Goal: Information Seeking & Learning: Learn about a topic

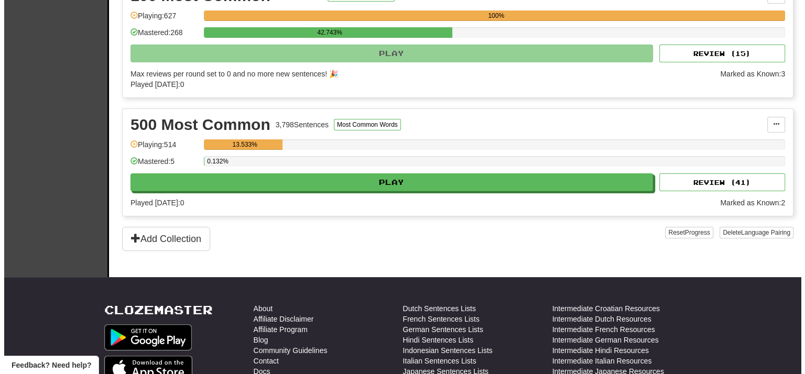
scroll to position [315, 0]
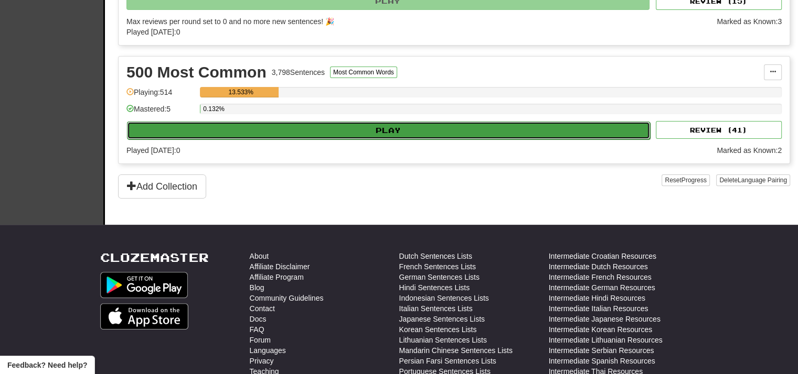
click at [323, 137] on button "Play" at bounding box center [388, 131] width 523 height 18
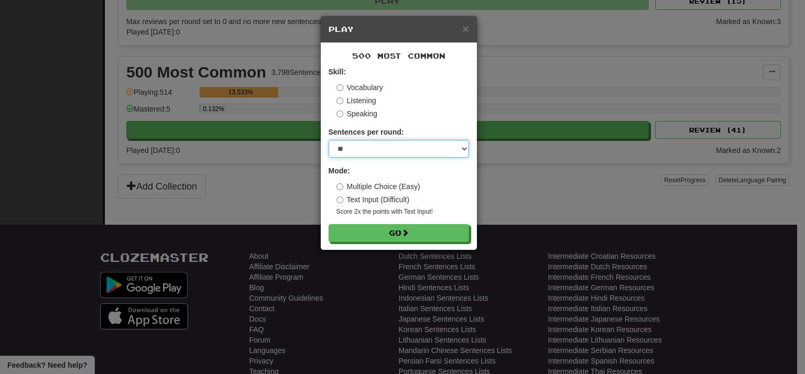
click at [372, 153] on select "* ** ** ** ** ** *** ********" at bounding box center [399, 149] width 141 height 18
select select "**"
click at [329, 140] on select "* ** ** ** ** ** *** ********" at bounding box center [399, 149] width 141 height 18
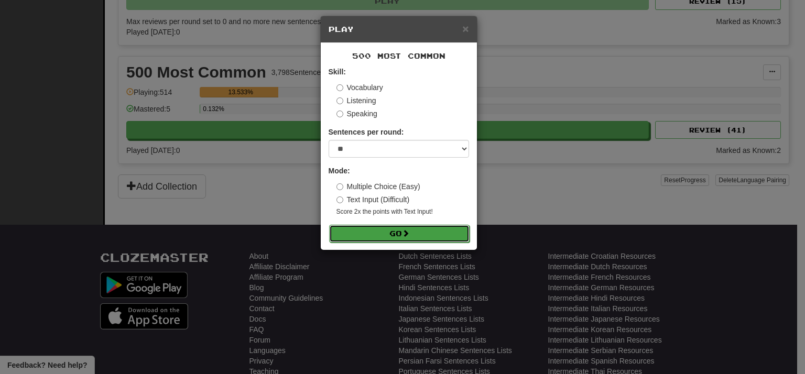
click at [390, 235] on button "Go" at bounding box center [399, 234] width 141 height 18
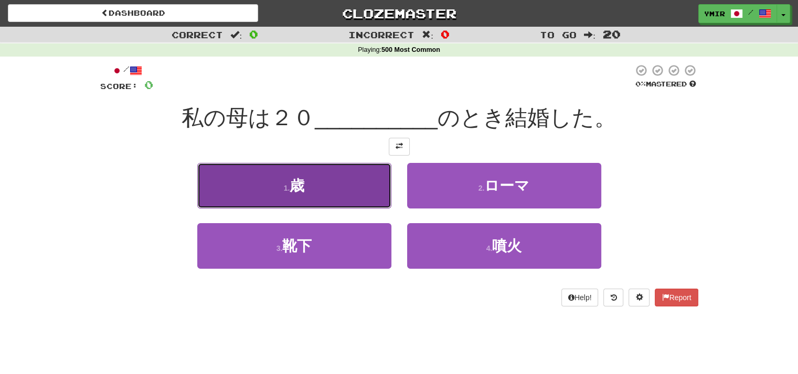
click at [222, 182] on button "1 . 歳" at bounding box center [294, 186] width 194 height 46
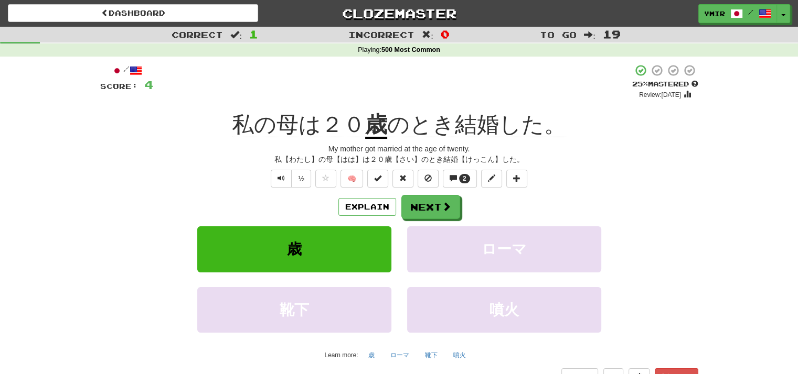
drag, startPoint x: 456, startPoint y: 1, endPoint x: 369, endPoint y: 82, distance: 118.3
click at [369, 82] on div "+ 4" at bounding box center [392, 82] width 479 height 36
drag, startPoint x: 284, startPoint y: 109, endPoint x: 296, endPoint y: 109, distance: 12.1
click at [296, 109] on div "/ Score: 4 + 4 25 % Mastered Review: 2025-09-22 私の母は２０ 歳 のとき結婚した。 My mother got…" at bounding box center [399, 233] width 598 height 339
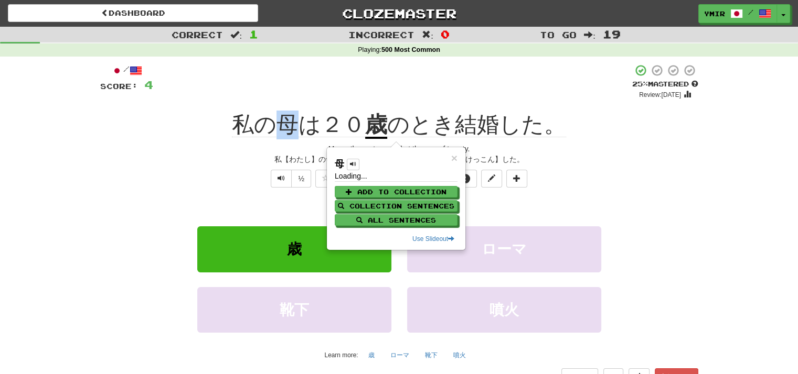
copy span "母"
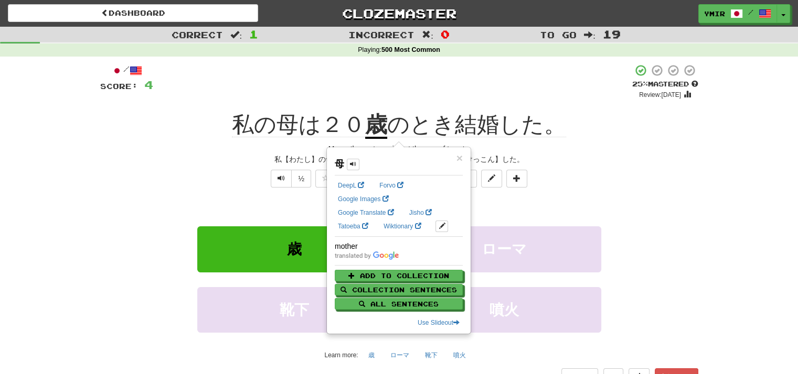
click at [440, 97] on div "+ 4" at bounding box center [392, 82] width 479 height 36
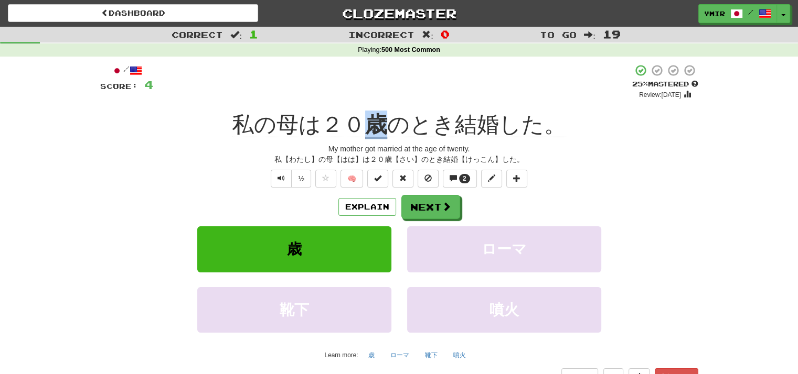
drag, startPoint x: 370, startPoint y: 107, endPoint x: 386, endPoint y: 107, distance: 16.3
click at [386, 107] on div "/ Score: 4 + 4 25 % Mastered Review: 2025-09-22 私の母は２０ 歳 のとき結婚した。 My mother got…" at bounding box center [399, 233] width 598 height 339
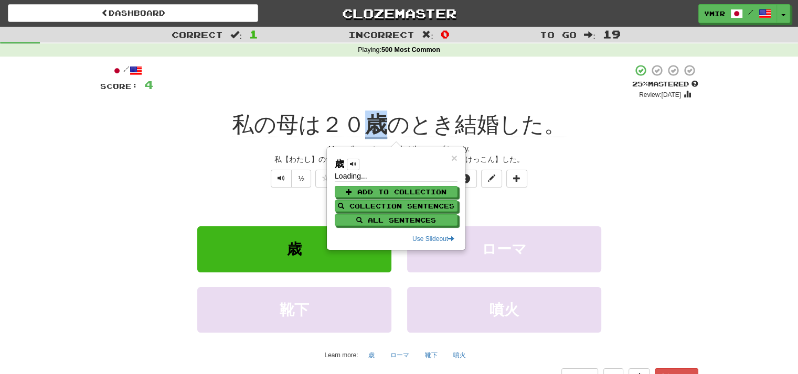
copy u "歳"
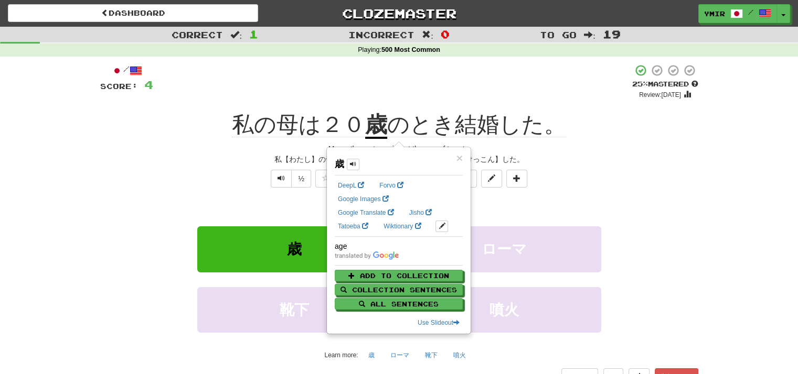
drag, startPoint x: 465, startPoint y: 95, endPoint x: 458, endPoint y: 109, distance: 15.5
click at [465, 96] on div "+ 4" at bounding box center [392, 82] width 479 height 36
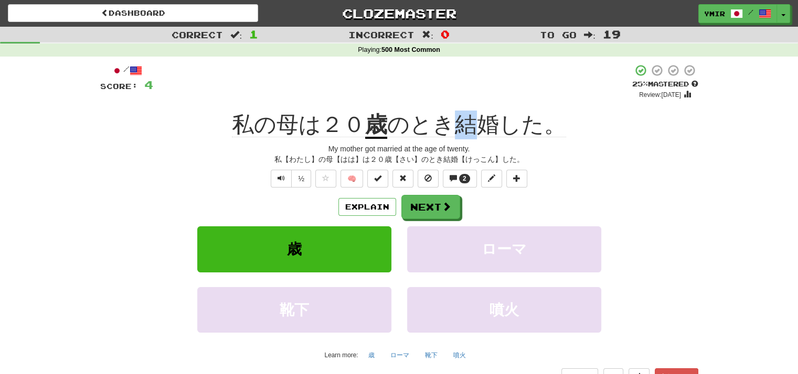
drag, startPoint x: 454, startPoint y: 113, endPoint x: 472, endPoint y: 113, distance: 18.4
click at [472, 113] on div "私の母は２０ 歳 のとき結婚した。" at bounding box center [399, 125] width 598 height 29
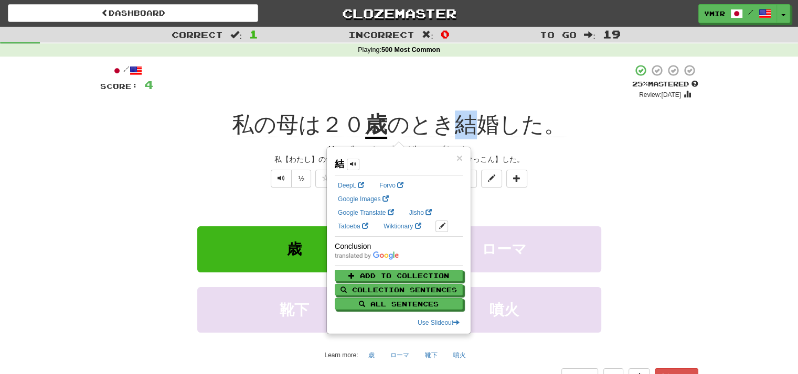
copy span "結"
click at [566, 184] on div "½ 🧠 2" at bounding box center [399, 179] width 598 height 18
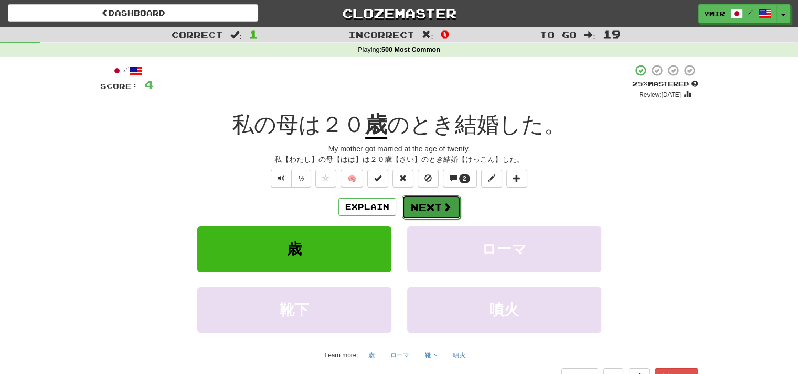
click at [434, 201] on button "Next" at bounding box center [431, 208] width 59 height 24
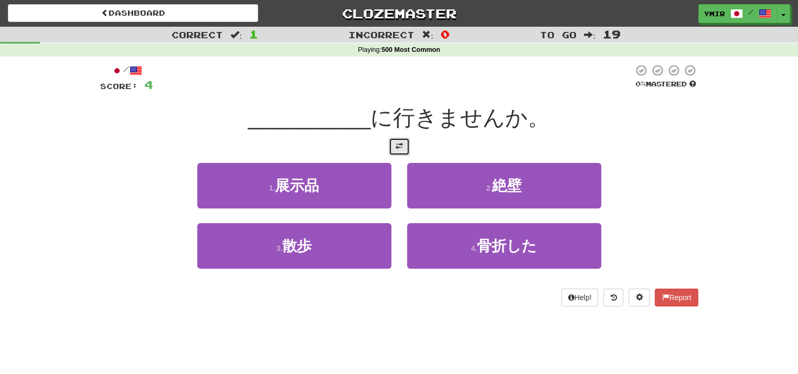
click at [406, 145] on button at bounding box center [399, 147] width 21 height 18
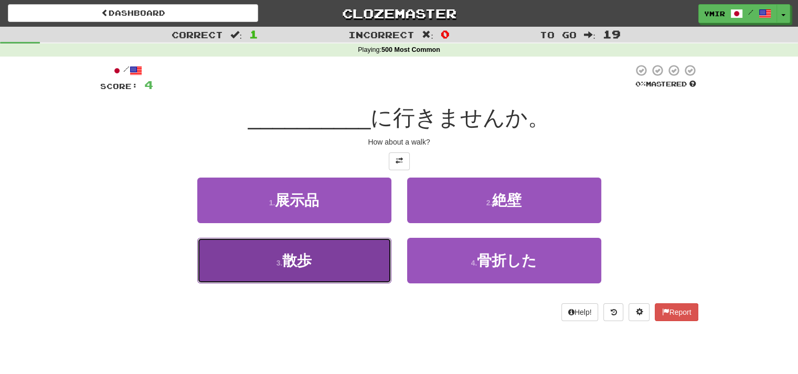
click at [359, 264] on button "3 . 散歩" at bounding box center [294, 261] width 194 height 46
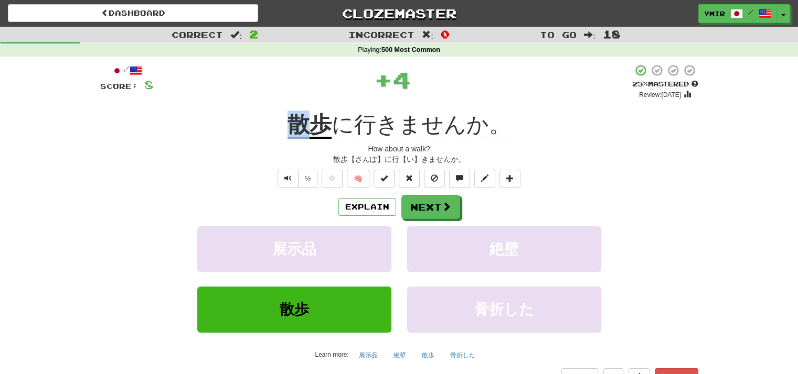
drag, startPoint x: 289, startPoint y: 114, endPoint x: 305, endPoint y: 112, distance: 15.3
click at [305, 112] on div "/ Score: 8 + 4 25 % Mastered Review: 2025-09-22 散歩 に行きませんか。 How about a walk? 散…" at bounding box center [399, 233] width 598 height 339
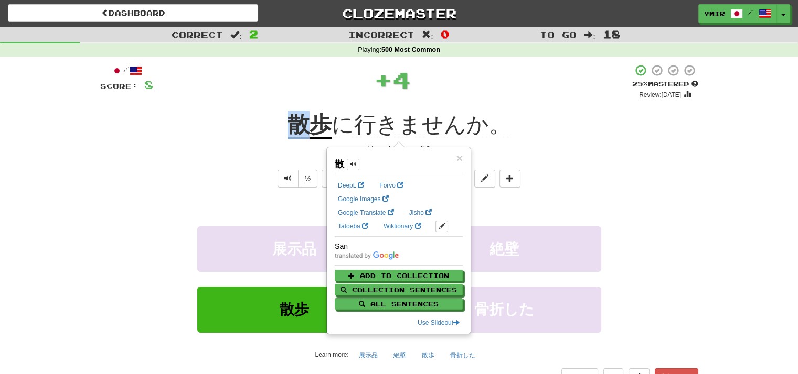
copy u "散"
drag, startPoint x: 320, startPoint y: 101, endPoint x: 315, endPoint y: 107, distance: 8.5
click at [319, 102] on div "/ Score: 8 + 4 25 % Mastered Review: 2025-09-22 散歩 に行きませんか。 How about a walk? 散…" at bounding box center [399, 233] width 598 height 339
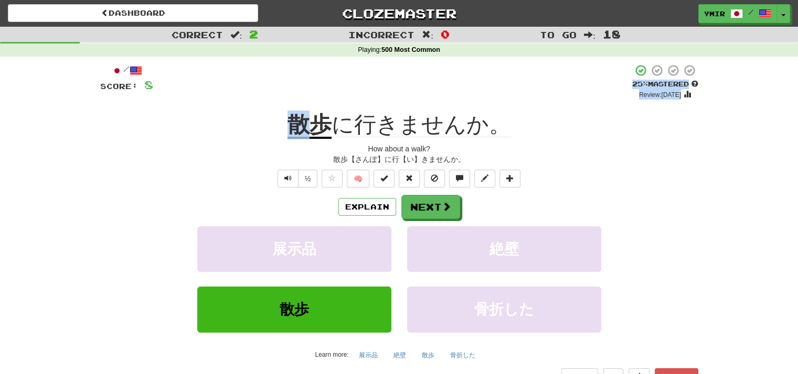
click at [327, 94] on div "+ 4" at bounding box center [392, 82] width 479 height 36
drag, startPoint x: 316, startPoint y: 112, endPoint x: 328, endPoint y: 111, distance: 12.2
click at [328, 111] on div "/ Score: 8 + 4 25 % Mastered Review: 2025-09-22 散歩 に行きませんか。 How about a walk? 散…" at bounding box center [399, 233] width 598 height 339
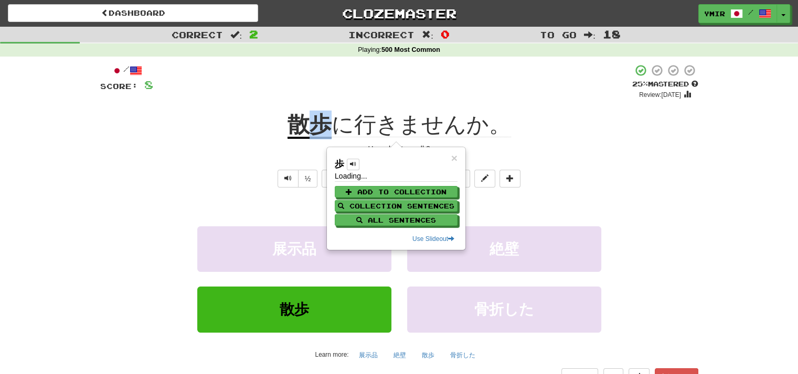
copy u "歩"
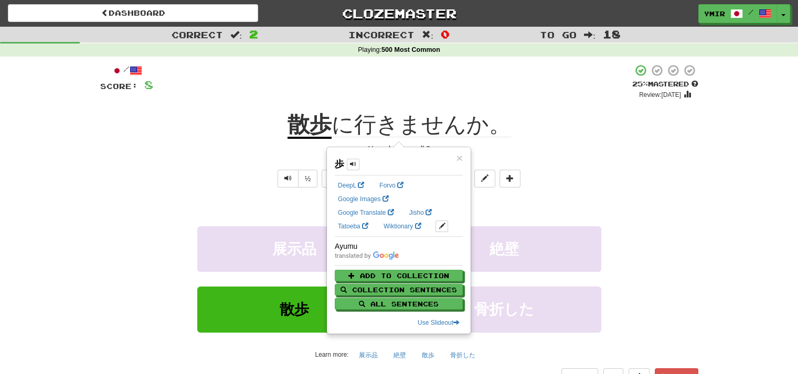
click at [207, 176] on div "½ 🧠" at bounding box center [399, 179] width 598 height 18
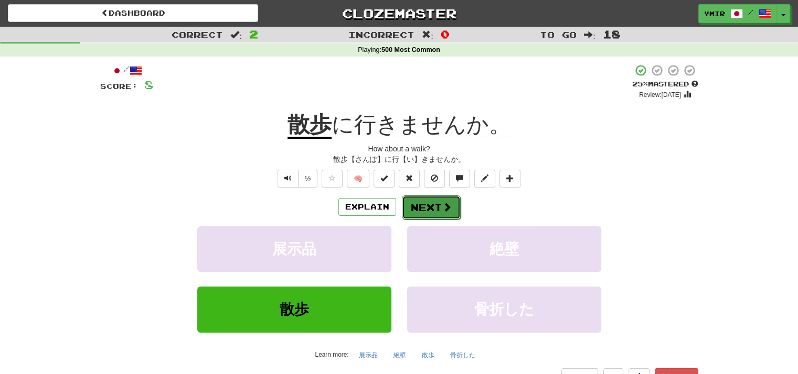
click at [416, 203] on button "Next" at bounding box center [431, 208] width 59 height 24
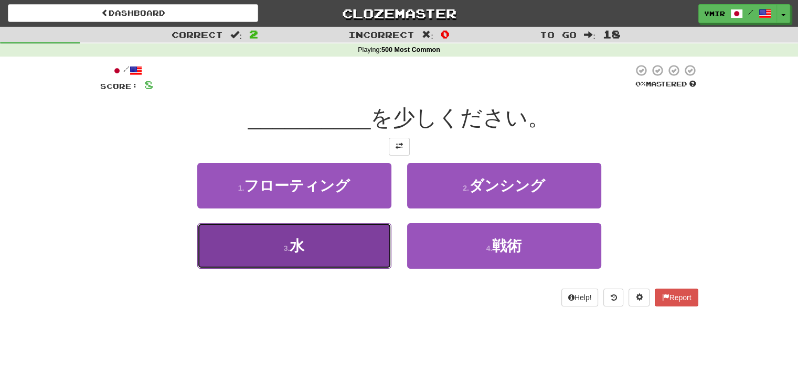
click at [366, 241] on button "3 . 水" at bounding box center [294, 246] width 194 height 46
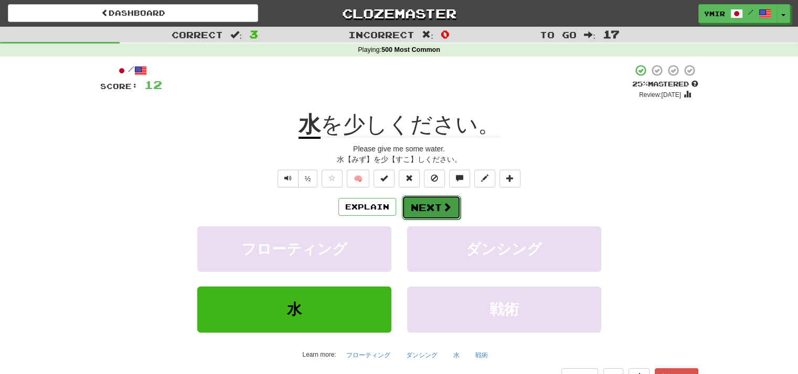
click at [430, 215] on button "Next" at bounding box center [431, 208] width 59 height 24
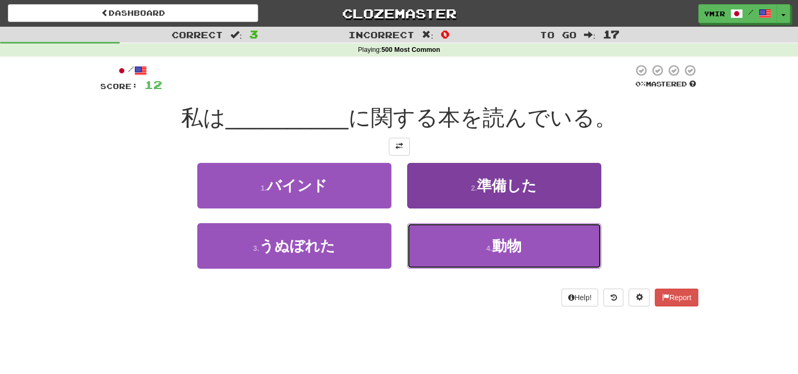
click at [444, 254] on button "4 . 動物" at bounding box center [504, 246] width 194 height 46
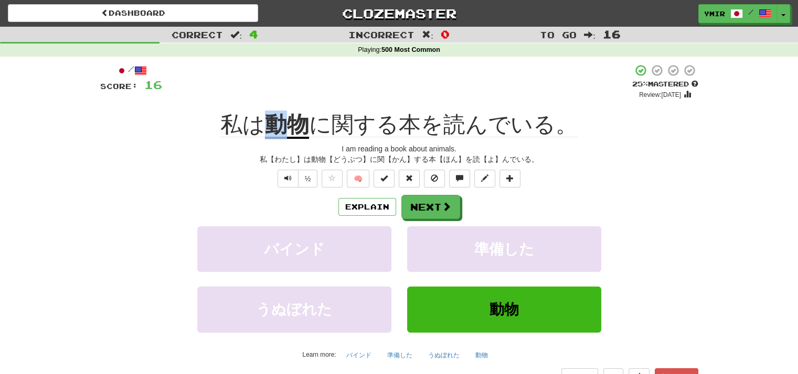
drag, startPoint x: 270, startPoint y: 108, endPoint x: 281, endPoint y: 108, distance: 11.0
click at [281, 108] on div "/ Score: 16 + 4 25 % Mastered Review: 2025-09-22 私は 動物 に関する本を読んでいる。 I am readin…" at bounding box center [399, 233] width 598 height 339
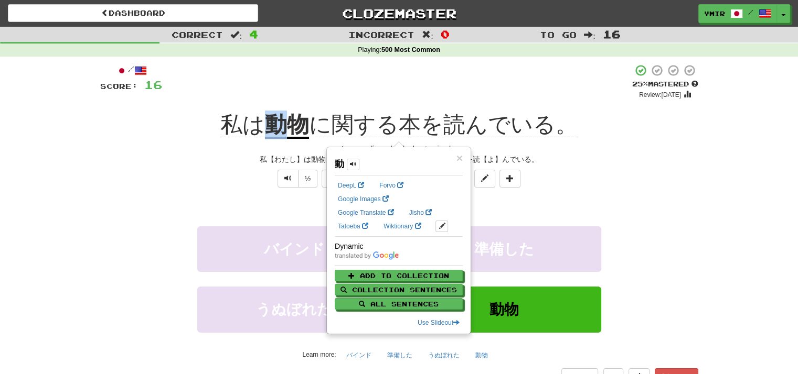
copy u "動"
click at [297, 104] on div "/ Score: 16 + 4 25 % Mastered Review: 2025-09-22 私は 動物 に関する本を読んでいる。 I am readin…" at bounding box center [399, 233] width 598 height 339
click at [310, 107] on div "/ Score: 16 + 4 25 % Mastered Review: 2025-09-22 私は 動物 に関する本を読んでいる。 I am readin…" at bounding box center [399, 233] width 598 height 339
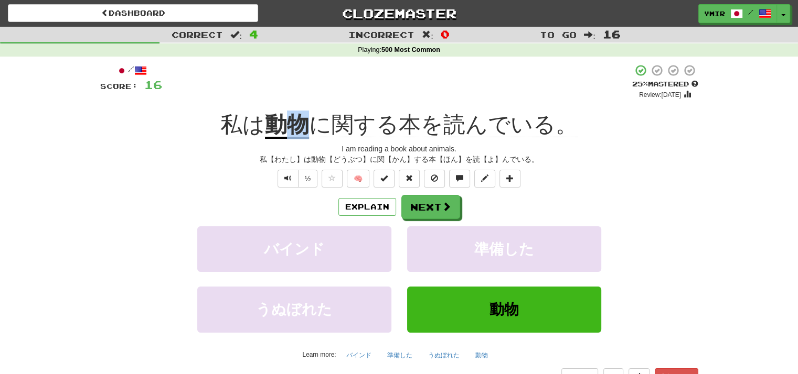
drag, startPoint x: 298, startPoint y: 112, endPoint x: 307, endPoint y: 113, distance: 8.4
click at [307, 113] on div "/ Score: 16 + 4 25 % Mastered Review: 2025-09-22 私は 動物 に関する本を読んでいる。 I am readin…" at bounding box center [399, 233] width 598 height 339
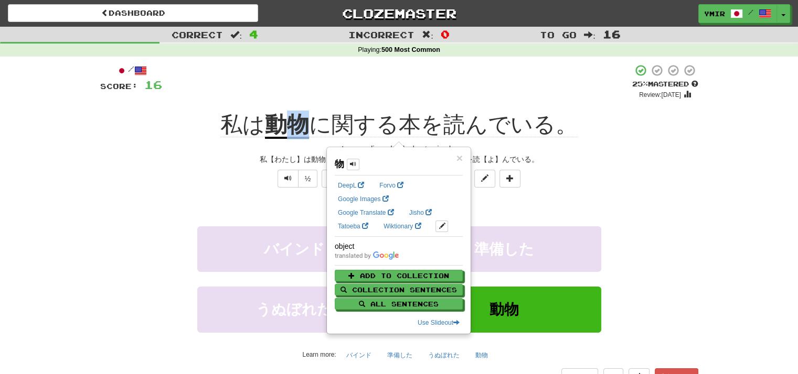
copy u "物"
click at [199, 182] on div "½ 🧠" at bounding box center [399, 179] width 598 height 18
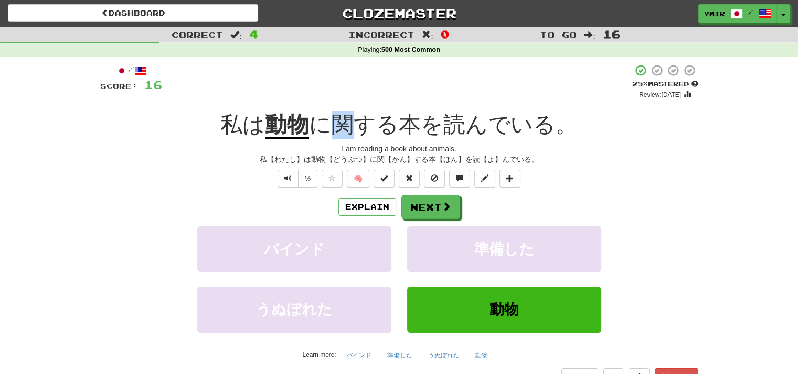
drag, startPoint x: 337, startPoint y: 109, endPoint x: 353, endPoint y: 109, distance: 16.3
click at [353, 109] on div "/ Score: 16 + 4 25 % Mastered Review: 2025-09-22 私は 動物 に関する本を読んでいる。 I am readin…" at bounding box center [399, 233] width 598 height 339
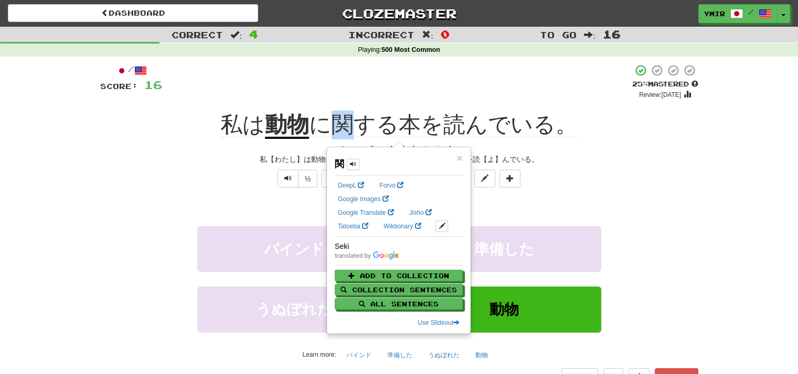
copy span "関"
click at [153, 203] on div "Explain Next" at bounding box center [399, 207] width 598 height 24
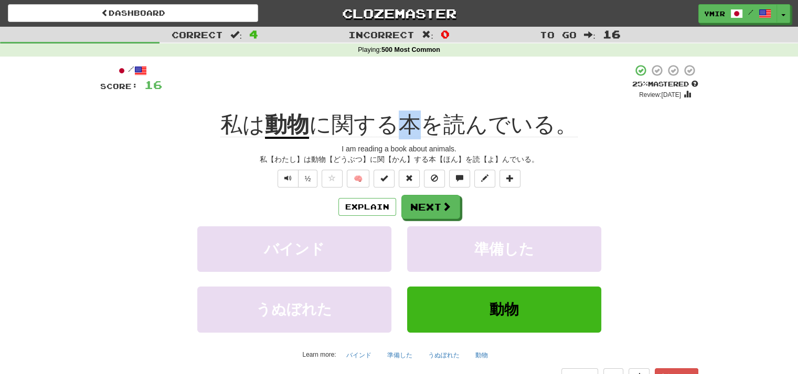
drag, startPoint x: 404, startPoint y: 111, endPoint x: 415, endPoint y: 111, distance: 11.5
click at [415, 111] on div "/ Score: 16 + 4 25 % Mastered Review: 2025-09-22 私は 動物 に関する本を読んでいる。 I am readin…" at bounding box center [399, 233] width 598 height 339
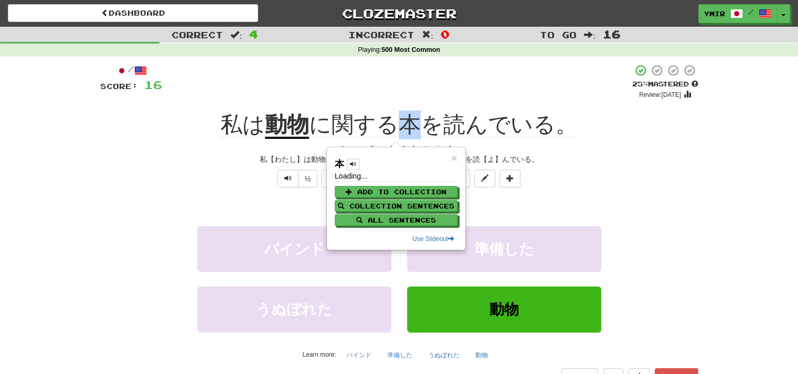
copy span "本"
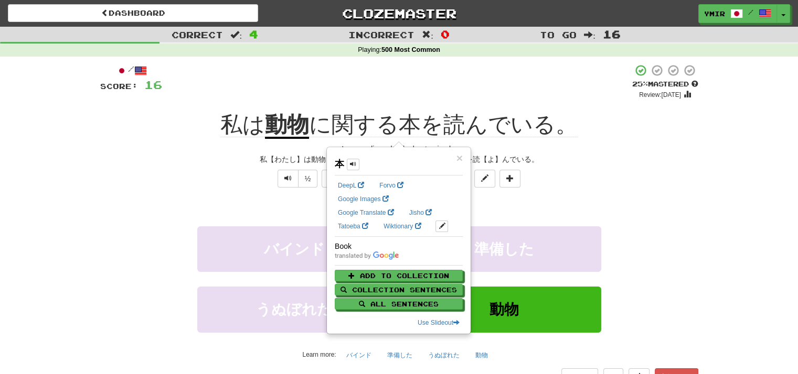
click at [298, 77] on div "+ 4" at bounding box center [397, 82] width 470 height 36
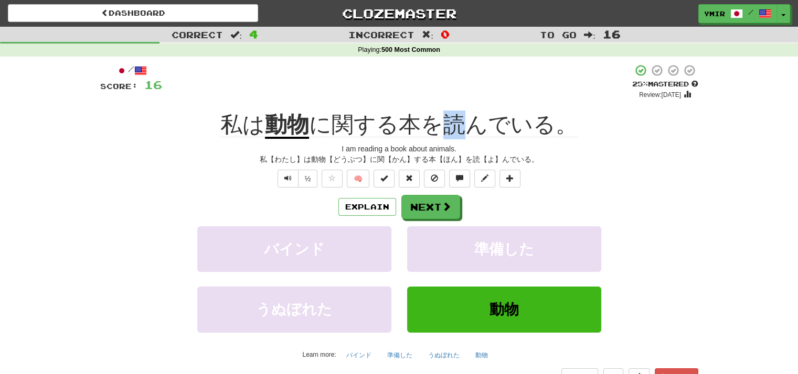
drag, startPoint x: 447, startPoint y: 108, endPoint x: 456, endPoint y: 108, distance: 8.9
click at [456, 108] on div "/ Score: 16 + 4 25 % Mastered Review: 2025-09-22 私は 動物 に関する本を読んでいる。 I am readin…" at bounding box center [399, 233] width 598 height 339
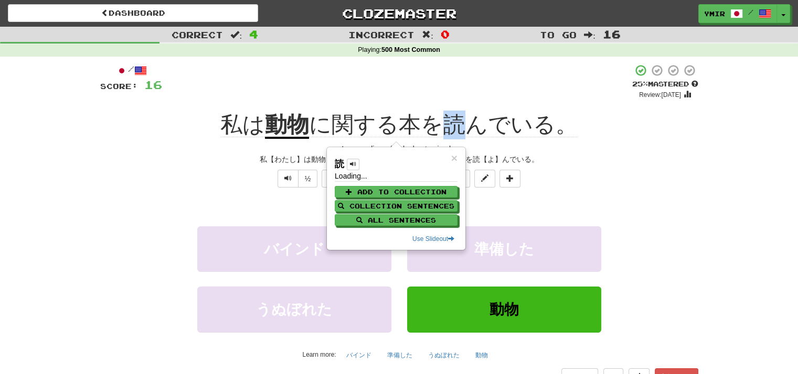
copy span "読"
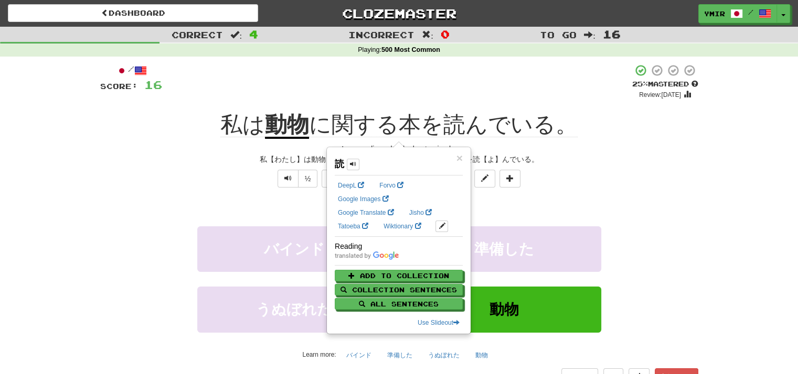
click at [203, 201] on div "Explain Next" at bounding box center [399, 207] width 598 height 24
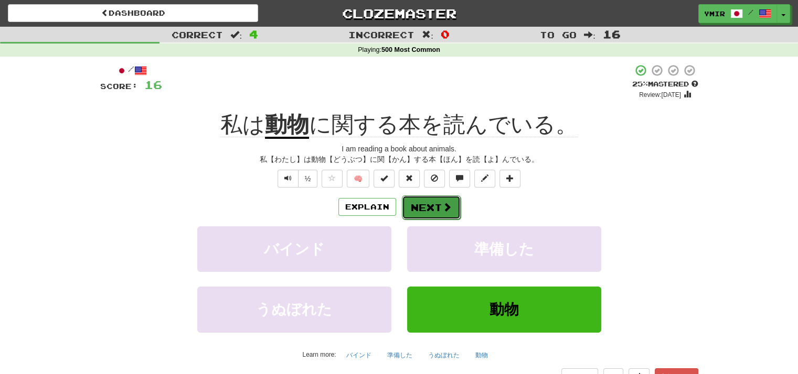
click at [408, 208] on button "Next" at bounding box center [431, 208] width 59 height 24
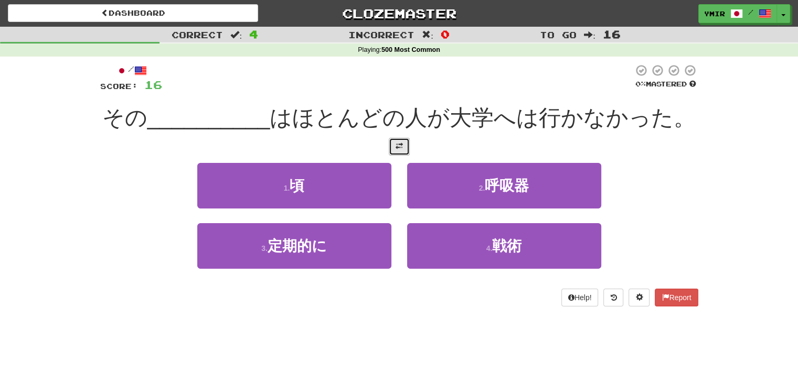
click at [390, 144] on button at bounding box center [399, 147] width 21 height 18
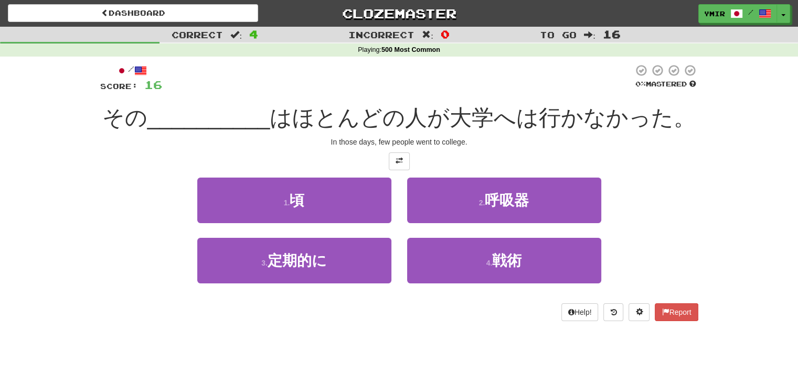
click at [401, 192] on div "2 . 呼吸器" at bounding box center [504, 208] width 210 height 60
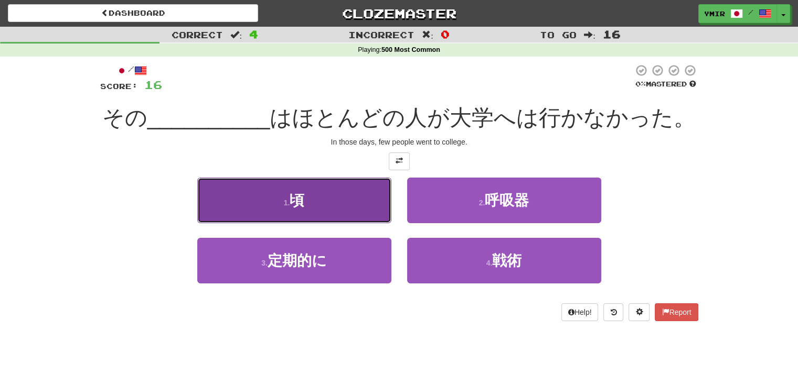
click at [371, 201] on button "1 . 頃" at bounding box center [294, 201] width 194 height 46
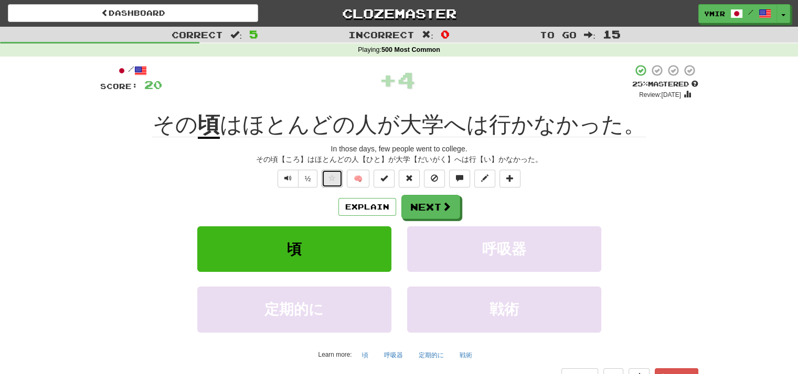
click at [338, 182] on button at bounding box center [331, 179] width 21 height 18
click at [310, 215] on div "Explain Next" at bounding box center [399, 207] width 598 height 24
click at [438, 215] on button "Next" at bounding box center [431, 208] width 59 height 24
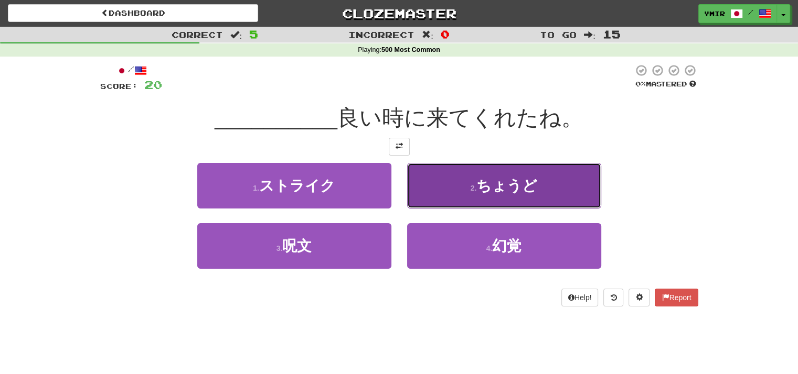
click at [505, 186] on span "ちょうど" at bounding box center [506, 186] width 61 height 16
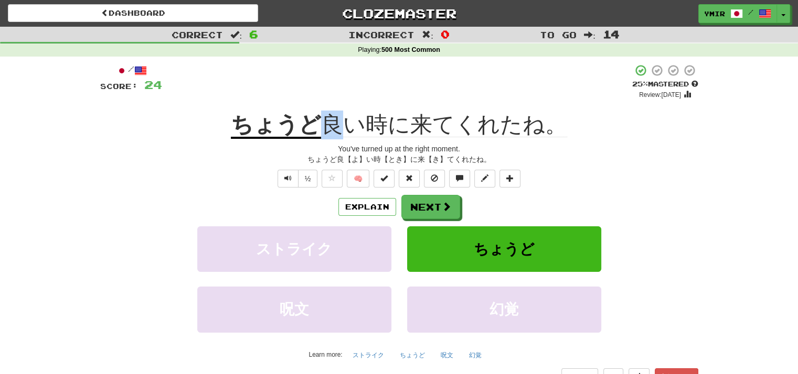
drag, startPoint x: 328, startPoint y: 104, endPoint x: 335, endPoint y: 105, distance: 7.4
click at [335, 105] on div "/ Score: 24 + 4 25 % Mastered Review: 2025-09-22 ちょうど 良い時に来てくれたね。 You've turned…" at bounding box center [399, 233] width 598 height 339
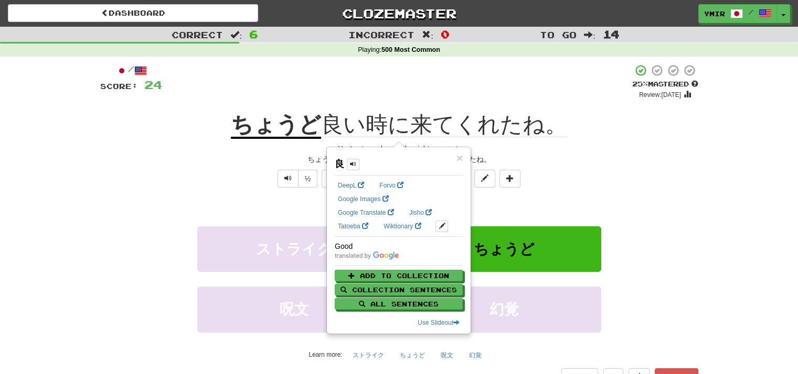
click at [231, 170] on div "/ Score: 24 + 4 25 % Mastered Review: 2025-09-22 ちょうど 良い時に来てくれたね。 You've turned…" at bounding box center [399, 233] width 598 height 339
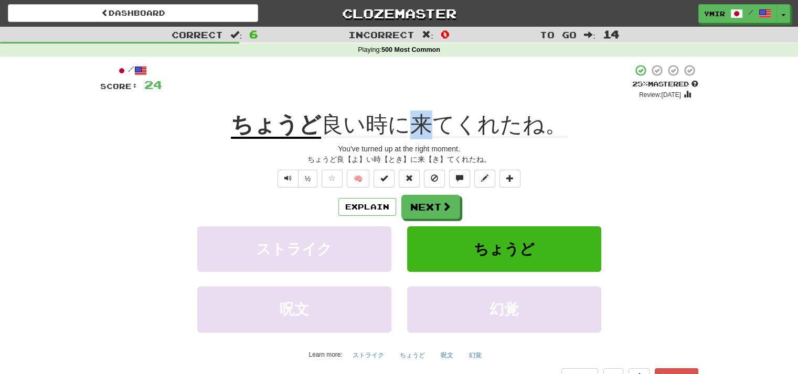
drag, startPoint x: 415, startPoint y: 111, endPoint x: 424, endPoint y: 111, distance: 8.9
click at [424, 111] on div "/ Score: 24 + 4 25 % Mastered Review: 2025-09-22 ちょうど 良い時に来てくれたね。 You've turned…" at bounding box center [399, 233] width 598 height 339
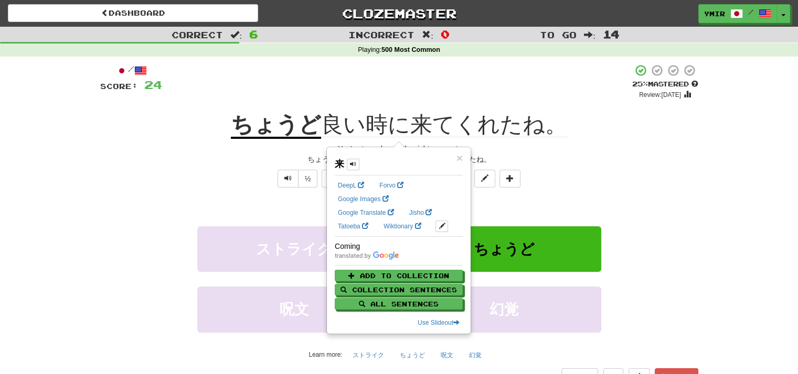
click at [242, 206] on div "Explain Next" at bounding box center [399, 207] width 598 height 24
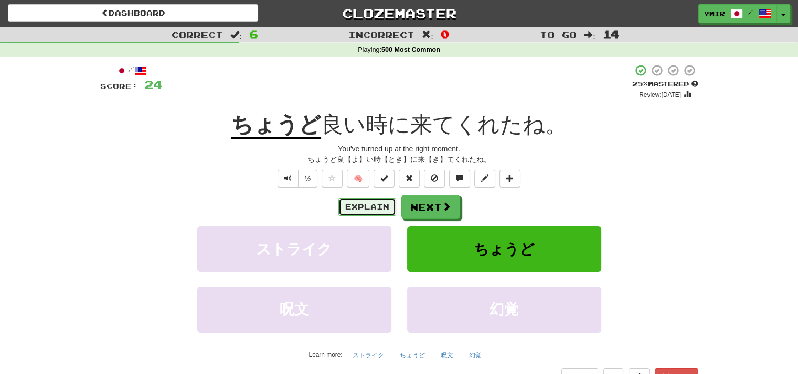
click at [358, 212] on button "Explain" at bounding box center [367, 207] width 58 height 18
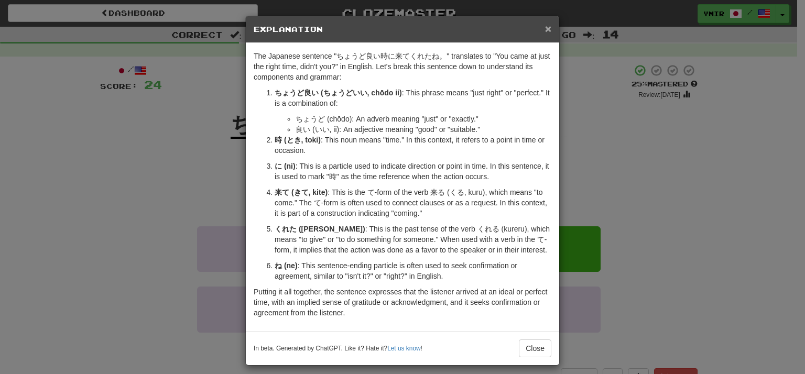
click at [545, 30] on span "×" at bounding box center [548, 29] width 6 height 12
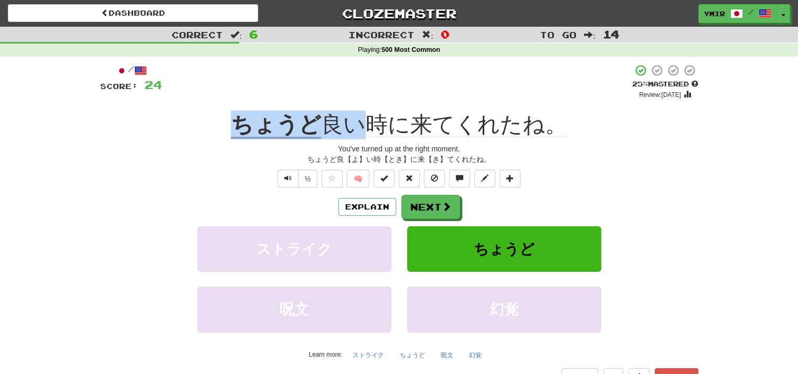
drag, startPoint x: 241, startPoint y: 109, endPoint x: 358, endPoint y: 109, distance: 116.4
click at [358, 109] on div "/ Score: 24 + 4 25 % Mastered Review: 2025-09-22 ちょうど 良い時に来てくれたね。 You've turned…" at bounding box center [399, 233] width 598 height 339
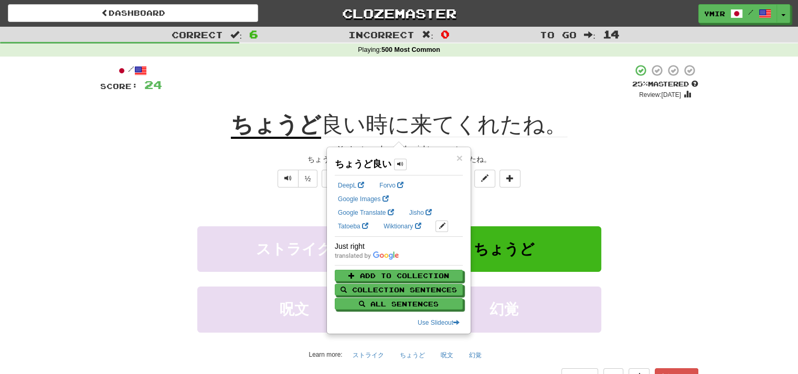
click at [433, 209] on ul "DeepL Forvo Google Images Google Translate Jisho Tatoeba Wiktionary" at bounding box center [399, 206] width 128 height 62
click at [427, 215] on link "Jisho" at bounding box center [420, 213] width 29 height 12
drag, startPoint x: 216, startPoint y: 182, endPoint x: 321, endPoint y: 202, distance: 107.4
click at [217, 182] on div "½ 🧠" at bounding box center [399, 179] width 598 height 18
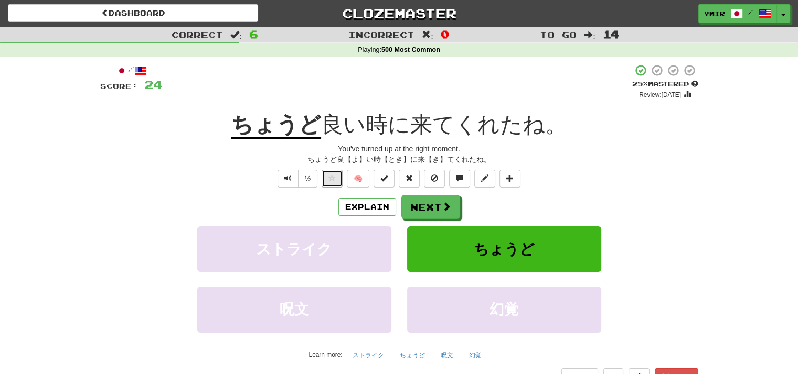
click at [329, 187] on button at bounding box center [331, 179] width 21 height 18
click at [315, 206] on div "Explain Next" at bounding box center [399, 207] width 598 height 24
click at [451, 211] on button "Next" at bounding box center [431, 208] width 59 height 24
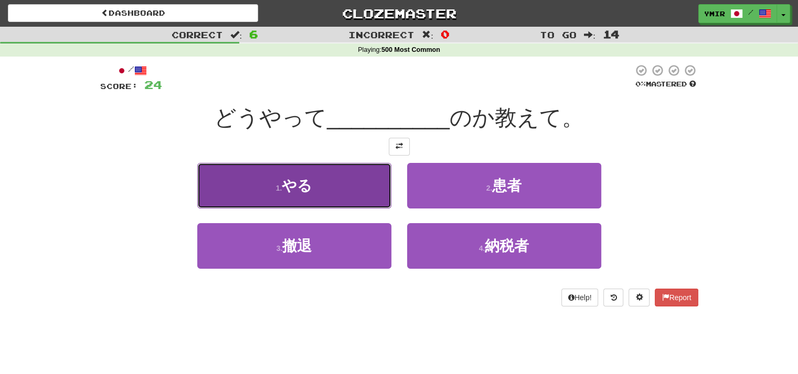
click at [352, 191] on button "1 . やる" at bounding box center [294, 186] width 194 height 46
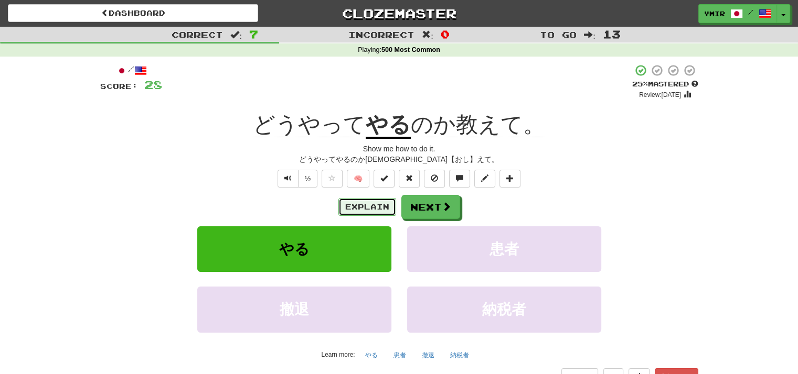
click at [367, 214] on button "Explain" at bounding box center [367, 207] width 58 height 18
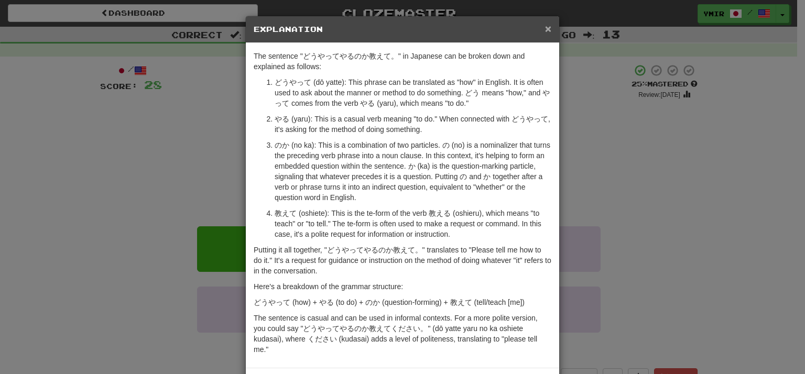
click at [547, 31] on span "×" at bounding box center [548, 29] width 6 height 12
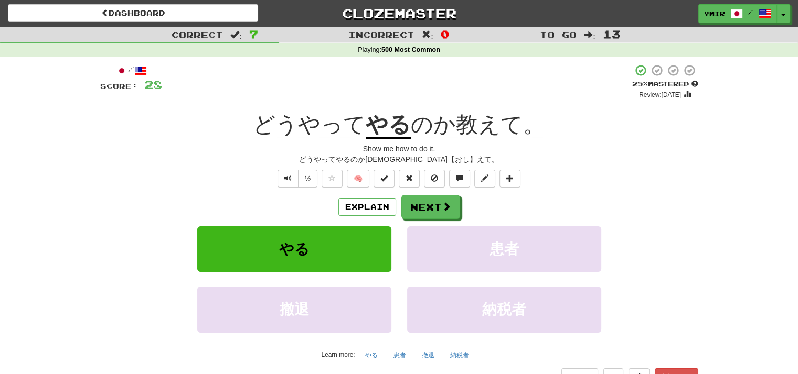
click at [652, 203] on div "Explain Next" at bounding box center [399, 207] width 598 height 24
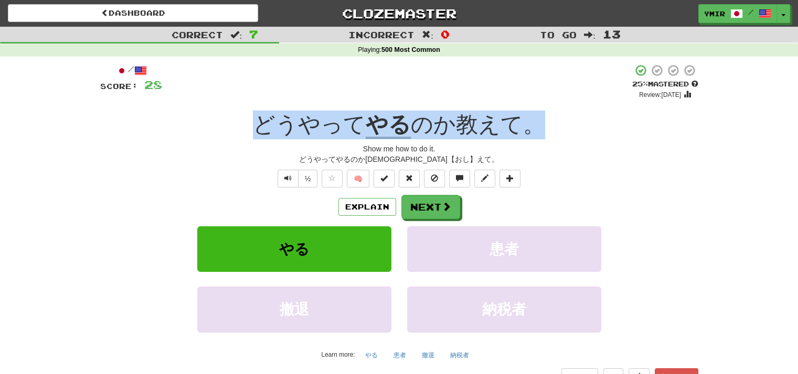
drag, startPoint x: 303, startPoint y: 109, endPoint x: 532, endPoint y: 110, distance: 229.7
click at [532, 110] on div "/ Score: 28 + 4 25 % Mastered Review: 2025-09-22 どうやって やる のか教えて。 Show me how to…" at bounding box center [399, 233] width 598 height 339
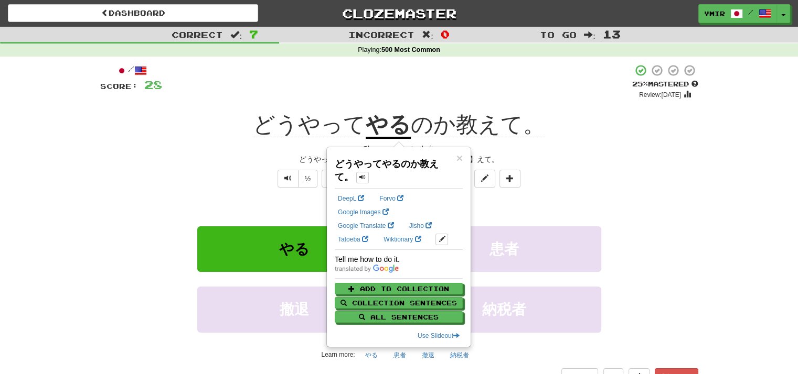
click at [224, 154] on div "Show me how to do it." at bounding box center [399, 149] width 598 height 10
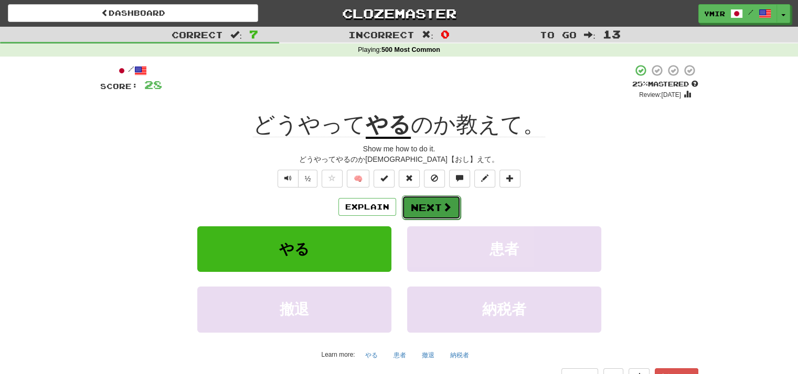
click at [448, 207] on span at bounding box center [446, 206] width 9 height 9
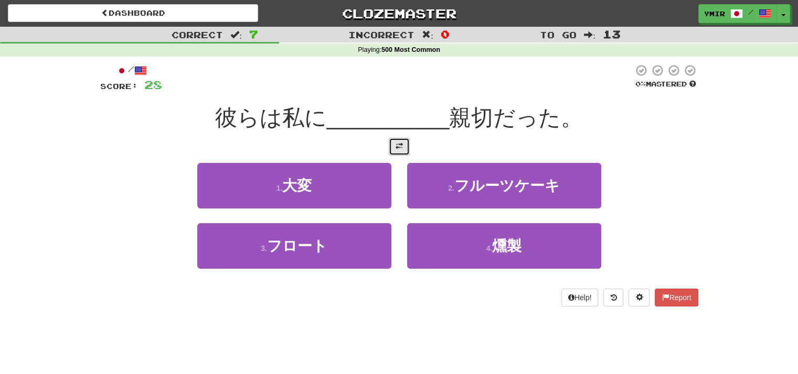
click at [397, 154] on button at bounding box center [399, 147] width 21 height 18
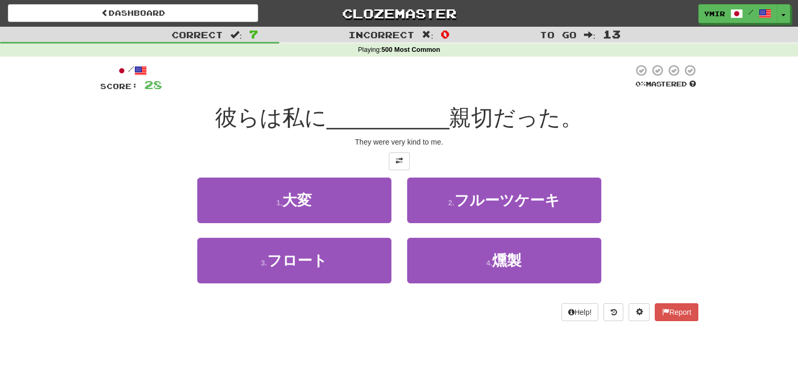
click at [397, 203] on div "1 . 大変" at bounding box center [294, 208] width 210 height 60
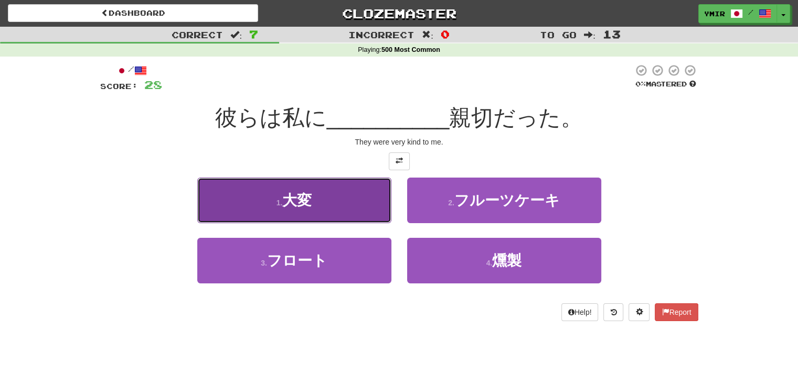
click at [375, 204] on button "1 . 大変" at bounding box center [294, 201] width 194 height 46
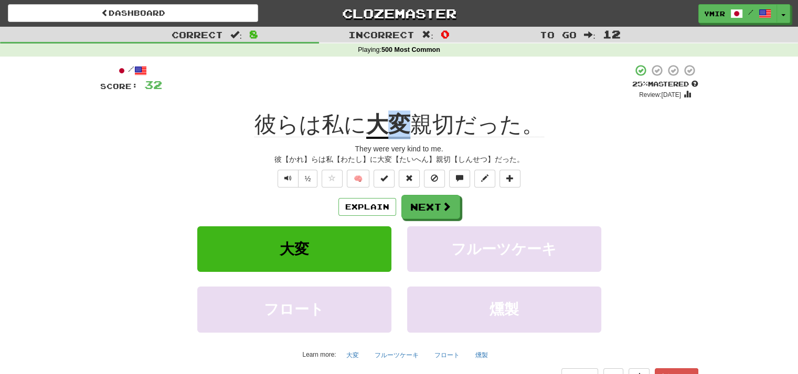
drag, startPoint x: 390, startPoint y: 110, endPoint x: 402, endPoint y: 109, distance: 12.2
click at [402, 109] on div "/ Score: 32 + 4 25 % Mastered Review: 2025-09-22 彼らは私に 大変 親切だった。 They were very…" at bounding box center [399, 233] width 598 height 339
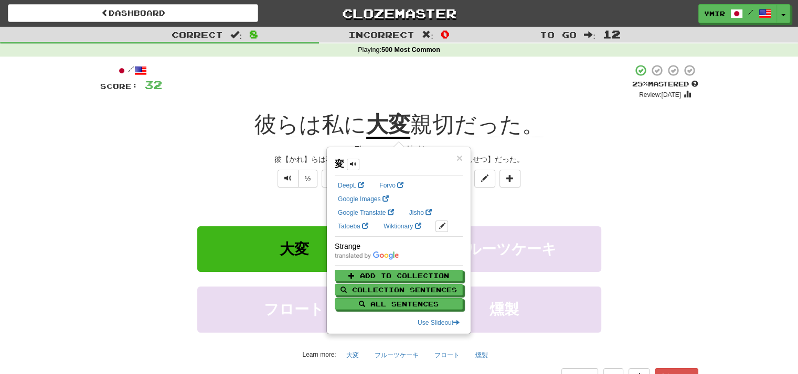
click at [667, 186] on div "½ 🧠" at bounding box center [399, 179] width 598 height 18
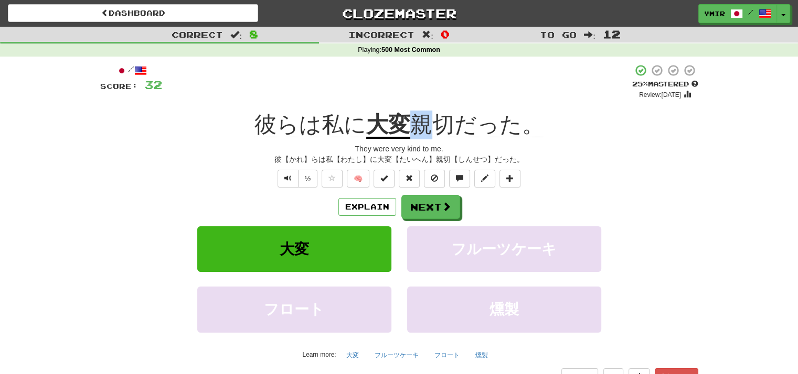
drag, startPoint x: 415, startPoint y: 109, endPoint x: 428, endPoint y: 109, distance: 12.6
click at [428, 109] on div "/ Score: 32 + 4 25 % Mastered Review: 2025-09-22 彼らは私に 大変 親切だった。 They were very…" at bounding box center [399, 233] width 598 height 339
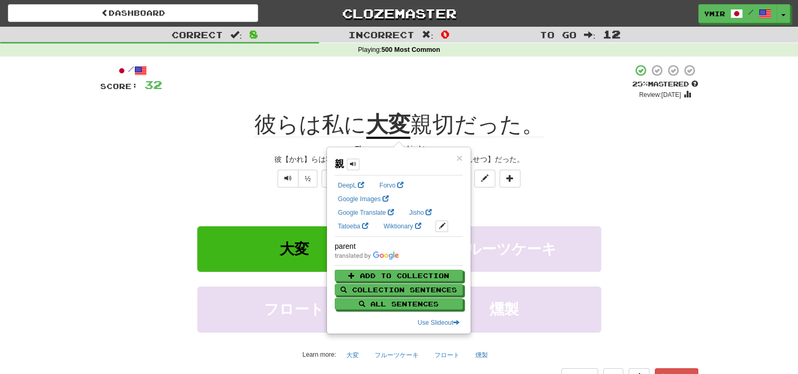
click at [604, 165] on div "彼【かれ】らは私【わたし】に大変【たいへん】親切【しんせつ】だった。" at bounding box center [399, 159] width 598 height 10
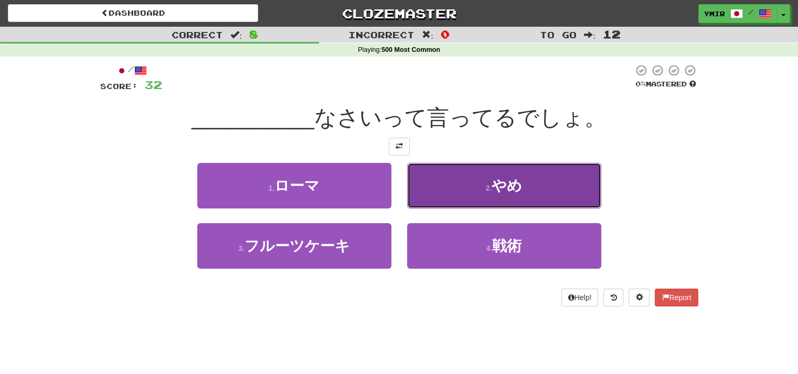
click at [497, 194] on span "やめ" at bounding box center [506, 186] width 30 height 16
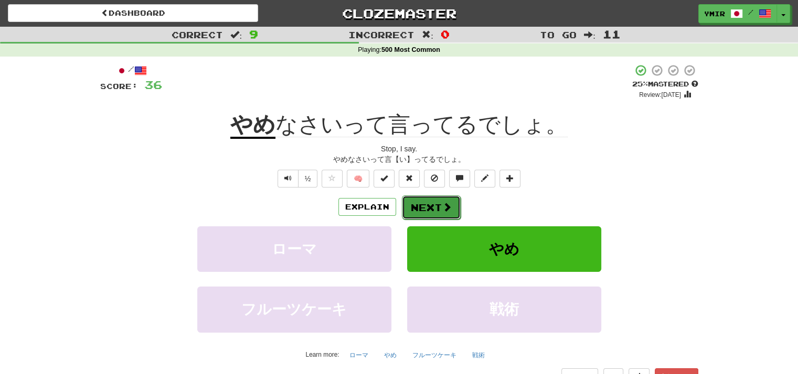
click at [428, 204] on button "Next" at bounding box center [431, 208] width 59 height 24
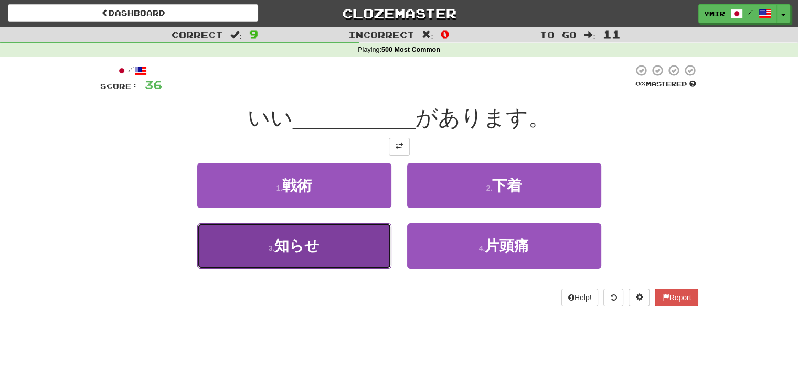
click at [369, 250] on button "3 . 知らせ" at bounding box center [294, 246] width 194 height 46
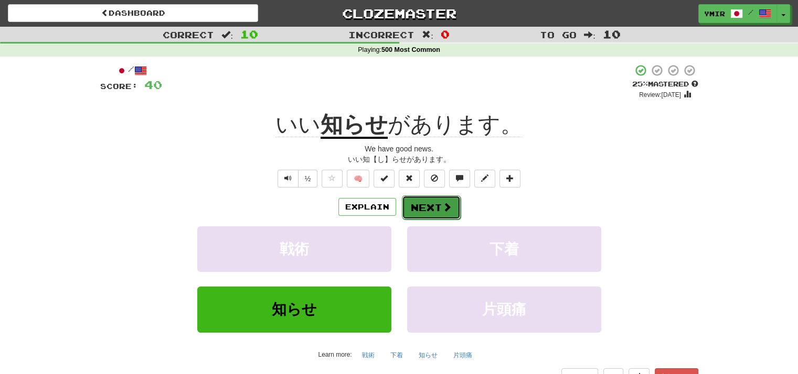
click at [415, 215] on button "Next" at bounding box center [431, 208] width 59 height 24
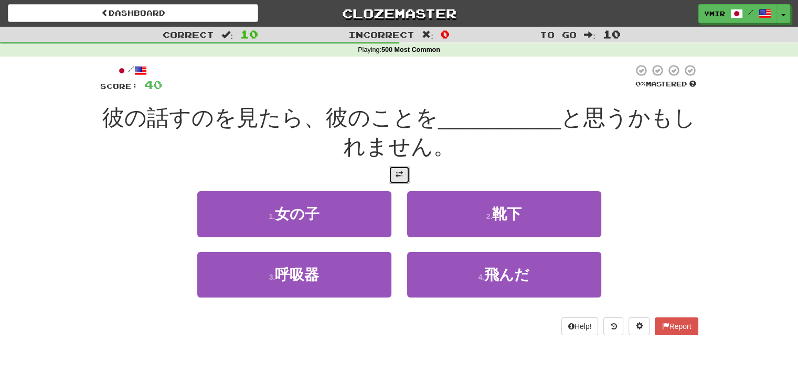
click at [395, 178] on span at bounding box center [398, 174] width 7 height 7
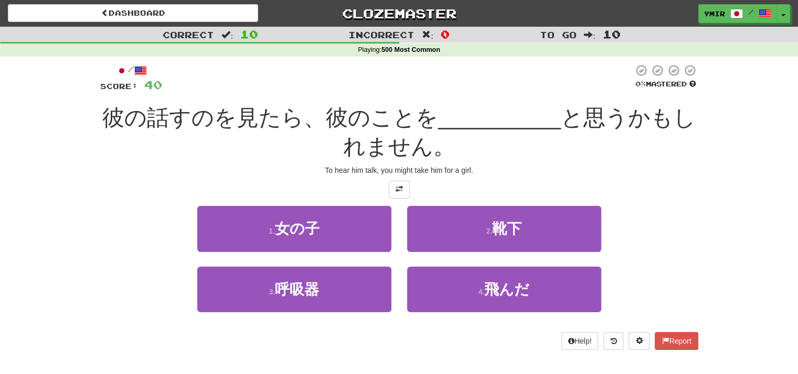
click at [401, 220] on div "2 . 靴下" at bounding box center [504, 236] width 210 height 60
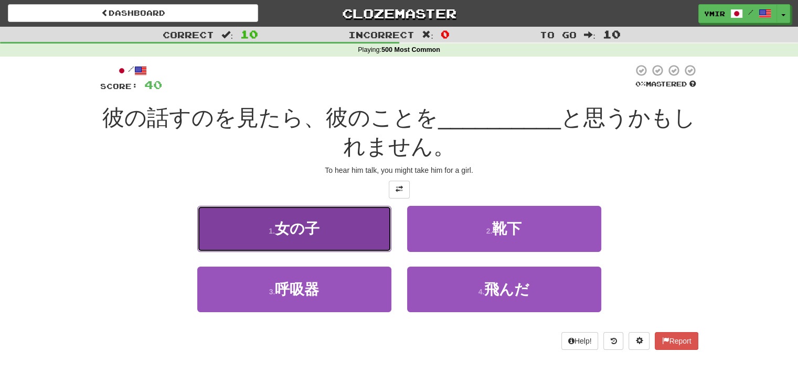
click at [379, 231] on button "1 . 女の子" at bounding box center [294, 229] width 194 height 46
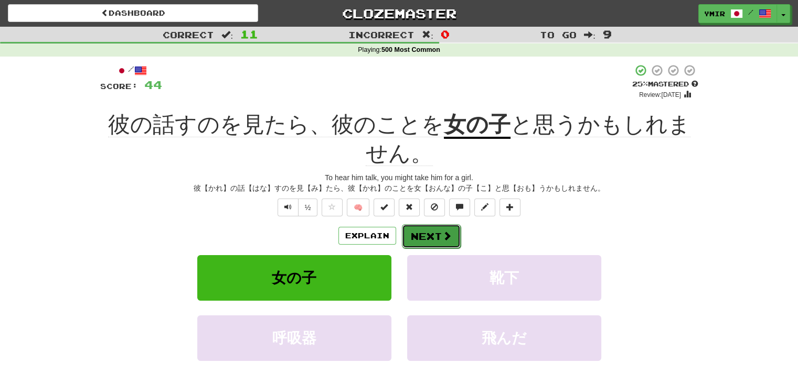
click at [421, 241] on button "Next" at bounding box center [431, 236] width 59 height 24
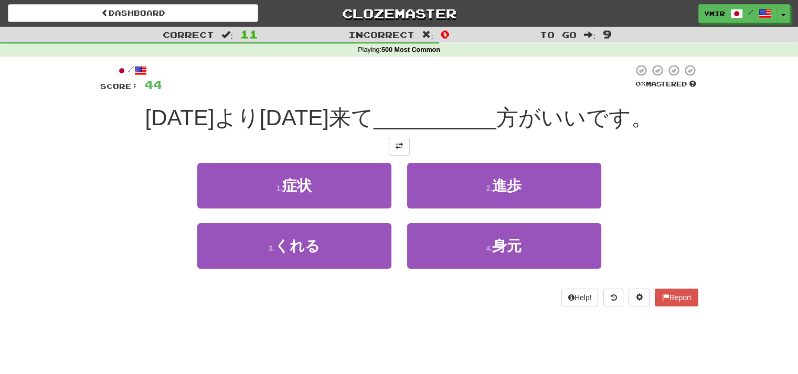
click at [397, 218] on div "1 . 症状" at bounding box center [294, 193] width 210 height 60
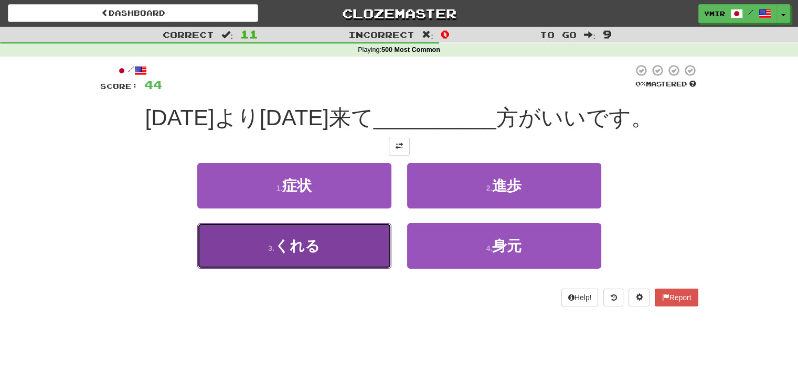
click at [369, 236] on button "3 . くれる" at bounding box center [294, 246] width 194 height 46
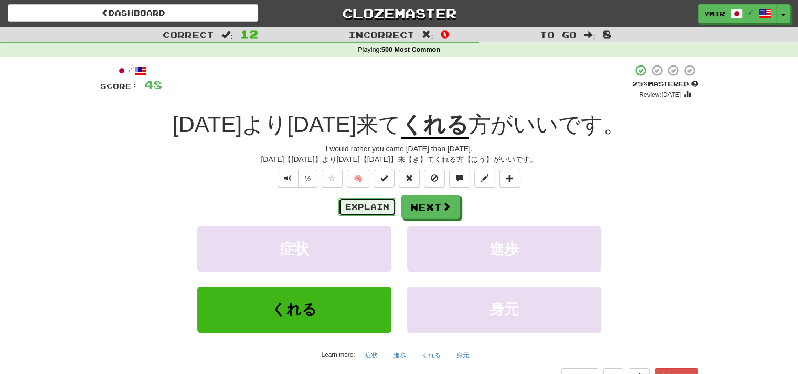
click at [370, 215] on button "Explain" at bounding box center [367, 207] width 58 height 18
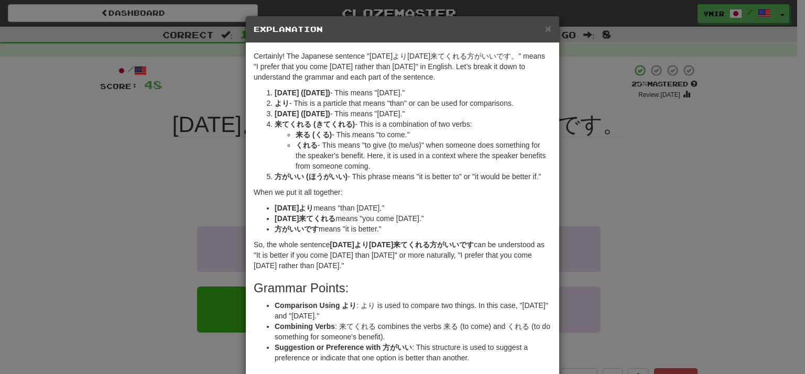
click at [551, 28] on div "× Explanation" at bounding box center [403, 29] width 314 height 27
click at [549, 28] on div "× Explanation" at bounding box center [403, 29] width 314 height 27
click at [545, 28] on span "×" at bounding box center [548, 29] width 6 height 12
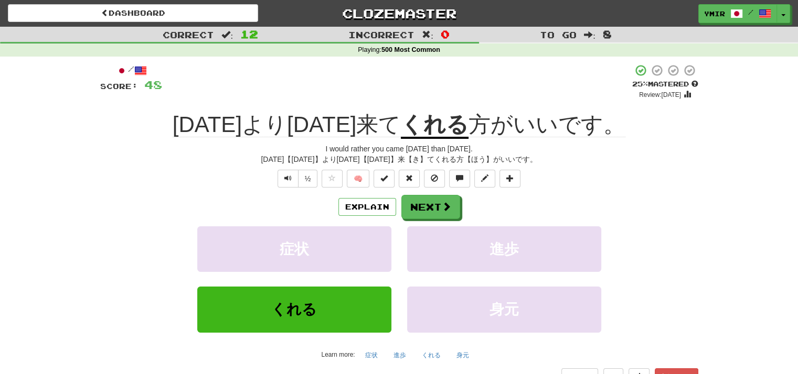
click at [682, 219] on div "Explain Next" at bounding box center [399, 207] width 598 height 24
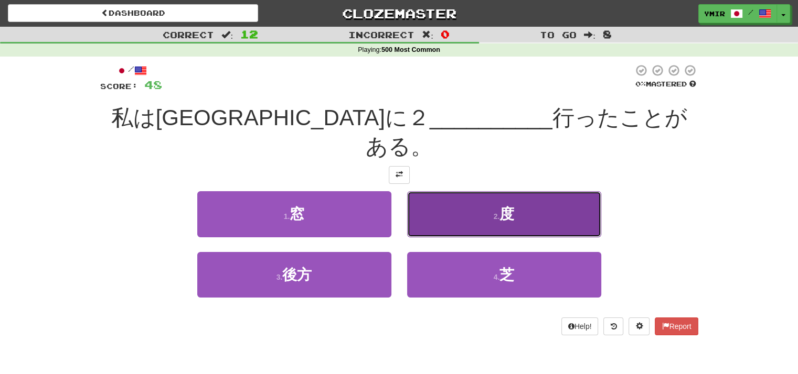
click at [498, 212] on small "2 ." at bounding box center [496, 216] width 6 height 8
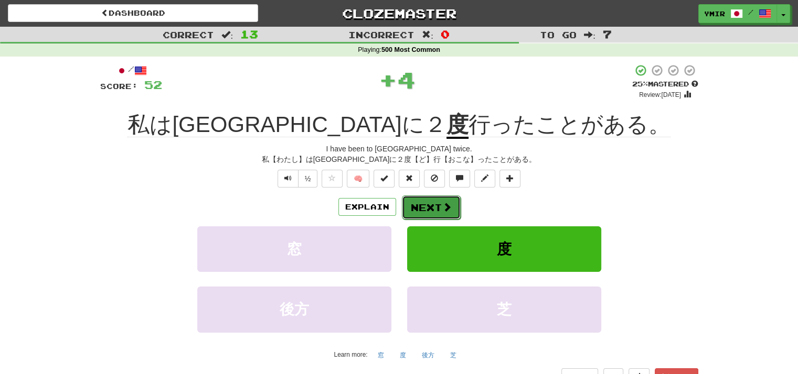
click at [418, 204] on button "Next" at bounding box center [431, 208] width 59 height 24
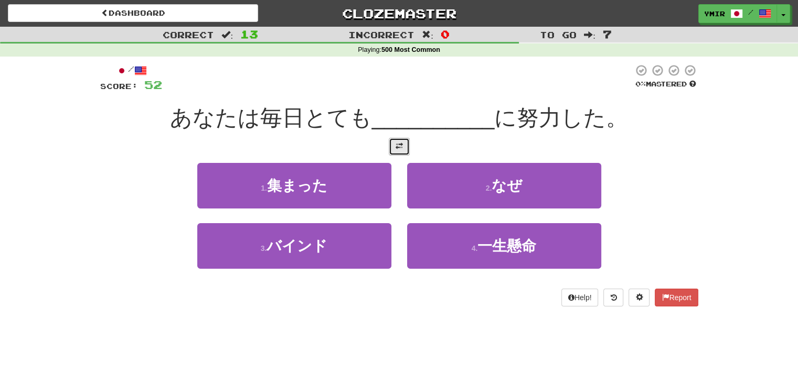
click at [400, 148] on span at bounding box center [398, 146] width 7 height 7
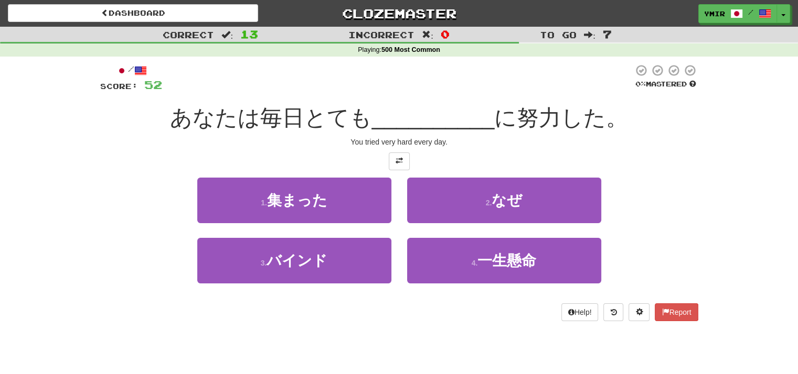
click at [400, 184] on div "2 . なぜ" at bounding box center [504, 208] width 210 height 60
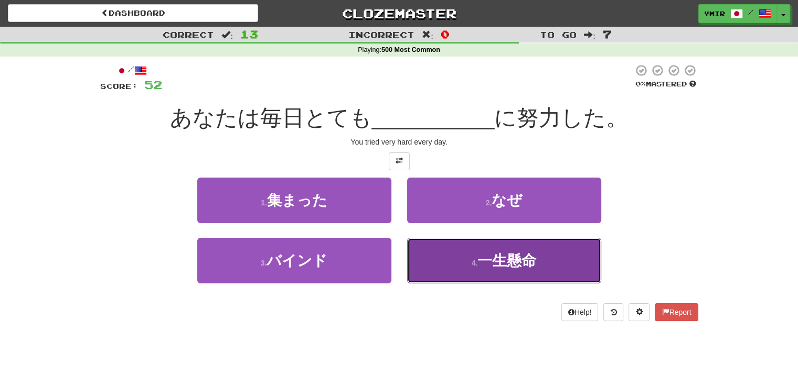
click at [427, 252] on button "4 . 一生懸命" at bounding box center [504, 261] width 194 height 46
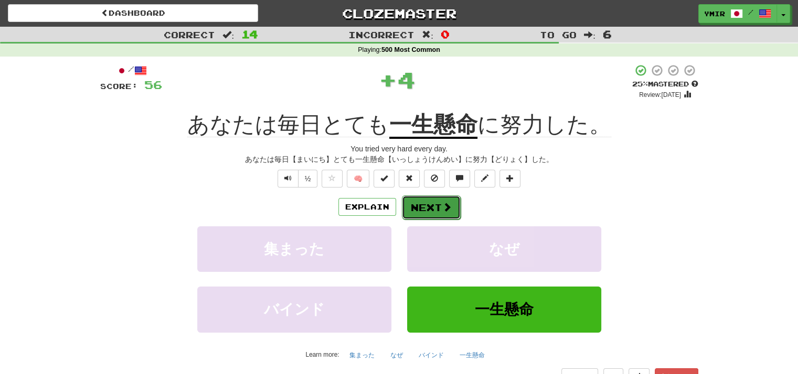
click at [429, 214] on button "Next" at bounding box center [431, 208] width 59 height 24
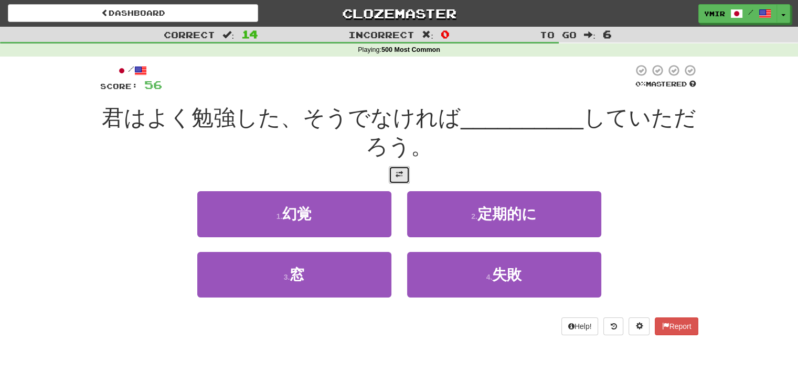
click at [396, 176] on span at bounding box center [398, 174] width 7 height 7
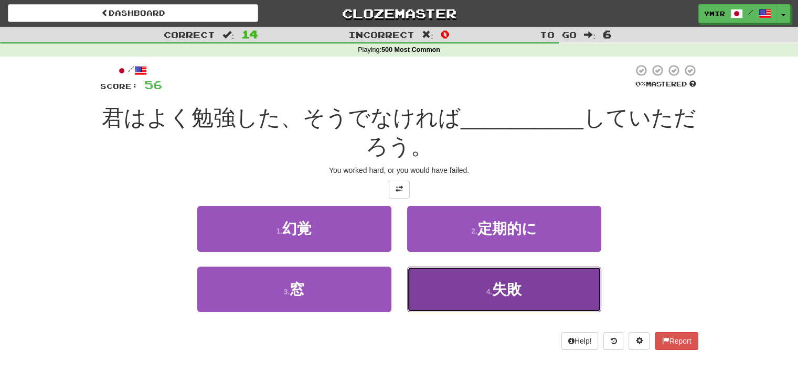
click at [430, 284] on button "4 . 失敗" at bounding box center [504, 290] width 194 height 46
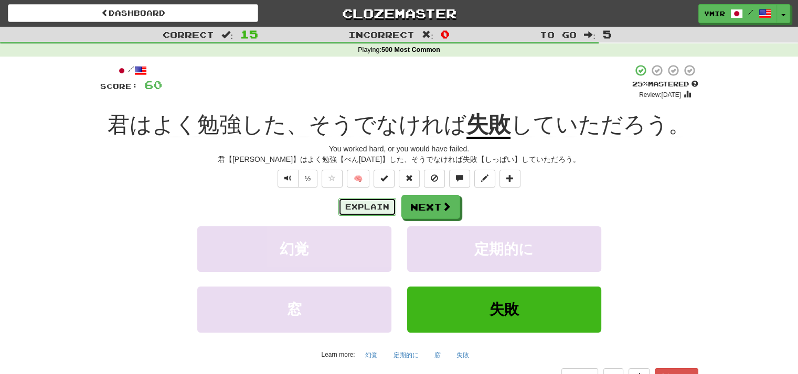
click at [385, 209] on button "Explain" at bounding box center [367, 207] width 58 height 18
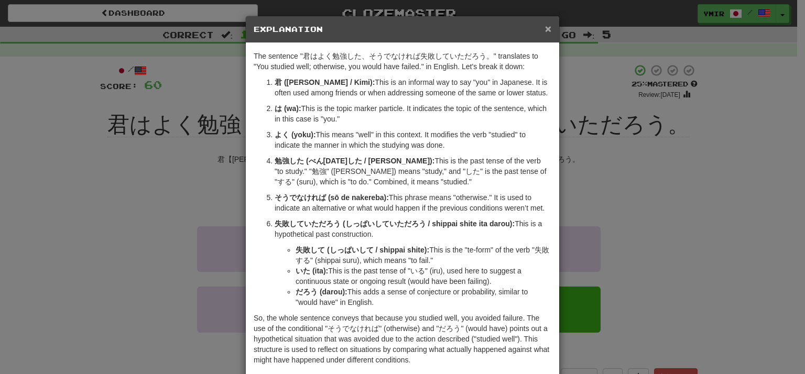
drag, startPoint x: 544, startPoint y: 26, endPoint x: 670, endPoint y: 195, distance: 210.3
click at [545, 27] on span "×" at bounding box center [548, 29] width 6 height 12
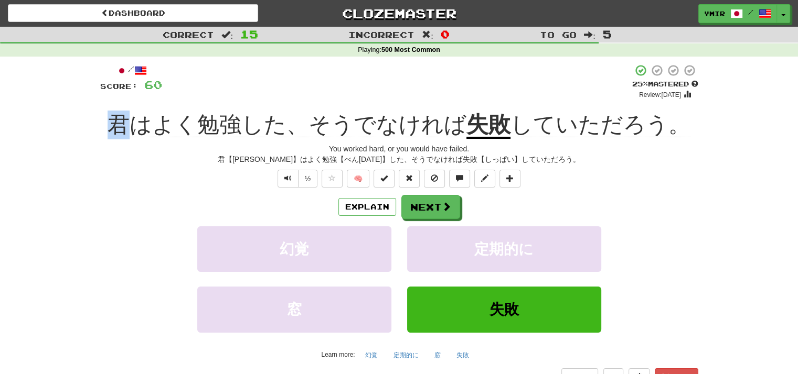
click at [126, 112] on div "/ Score: 60 + 4 25 % Mastered Review: 2025-09-22 君はよく勉強した、そうでなければ 失敗 していただろう。 Y…" at bounding box center [399, 233] width 598 height 339
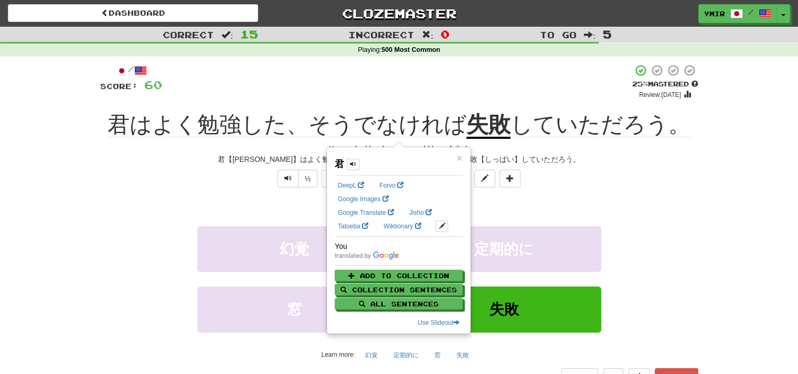
click at [153, 195] on div "/ Score: 60 + 4 25 % Mastered Review: 2025-09-22 君はよく勉強した、そうでなければ 失敗 していただろう。 Y…" at bounding box center [399, 233] width 598 height 339
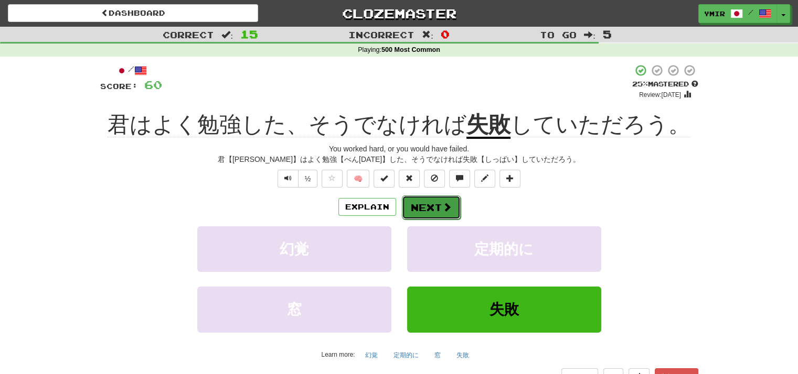
click at [442, 209] on span at bounding box center [446, 206] width 9 height 9
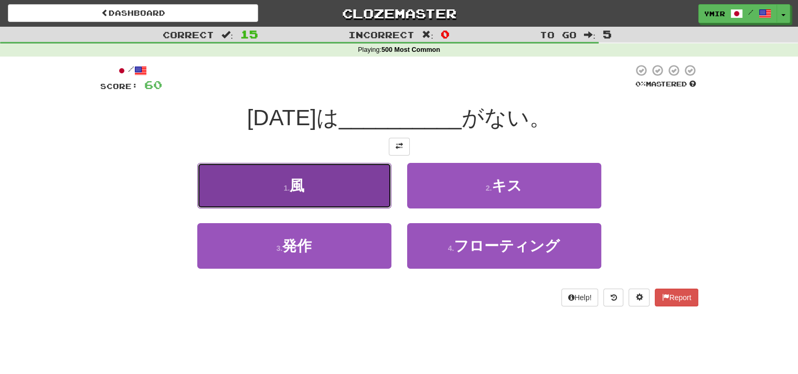
click at [371, 188] on button "1 . 風" at bounding box center [294, 186] width 194 height 46
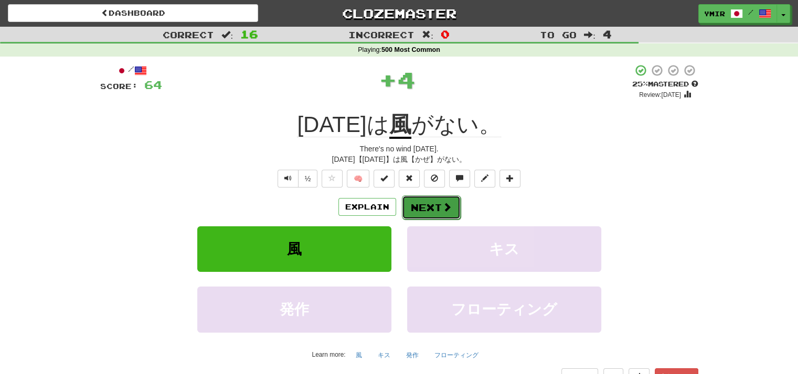
click at [407, 209] on button "Next" at bounding box center [431, 208] width 59 height 24
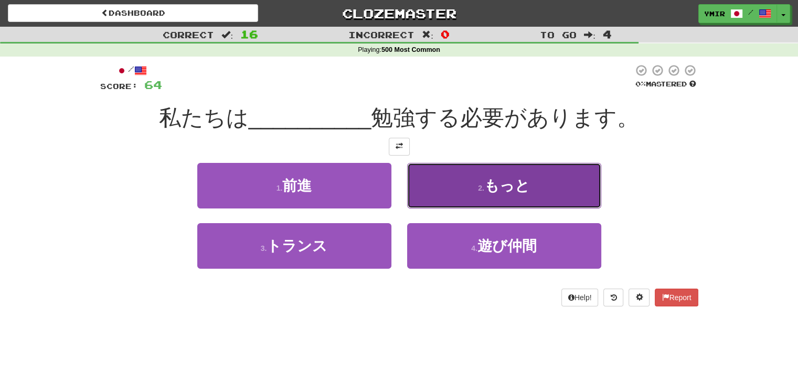
click at [439, 188] on button "2 . もっと" at bounding box center [504, 186] width 194 height 46
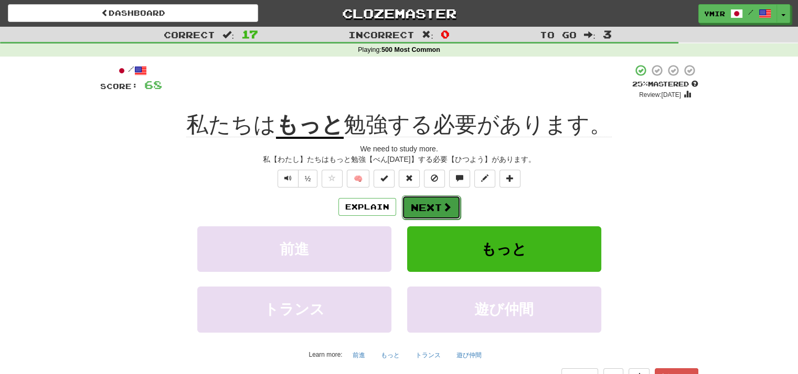
click at [418, 211] on button "Next" at bounding box center [431, 208] width 59 height 24
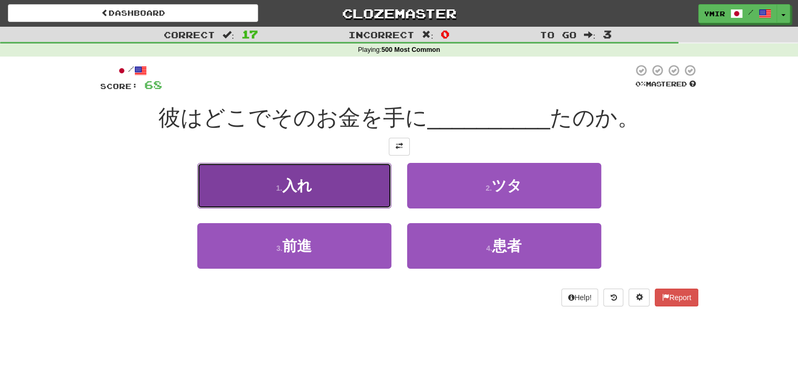
click at [368, 183] on button "1 . 入れ" at bounding box center [294, 186] width 194 height 46
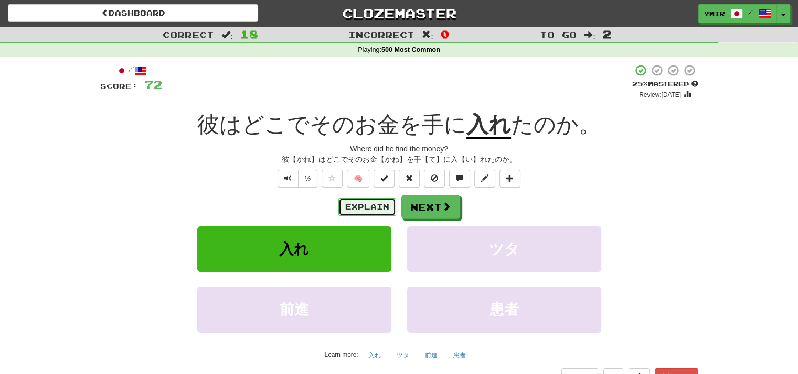
click at [380, 211] on button "Explain" at bounding box center [367, 207] width 58 height 18
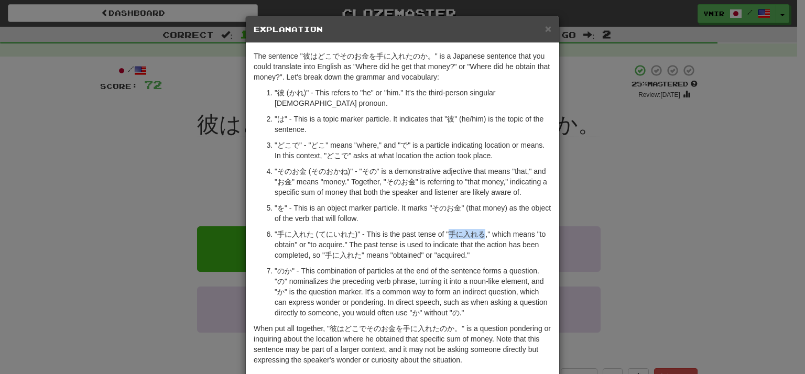
drag, startPoint x: 448, startPoint y: 224, endPoint x: 479, endPoint y: 224, distance: 30.9
click at [479, 229] on p ""手に入れた (てにいれた)" - This is the past tense of "手に入れる," which means "to obtain" or…" at bounding box center [413, 244] width 277 height 31
click at [635, 190] on div "× Explanation The sentence "彼はどこでそのお金を手に入れたのか。" is a Japanese sentence that you…" at bounding box center [402, 187] width 805 height 374
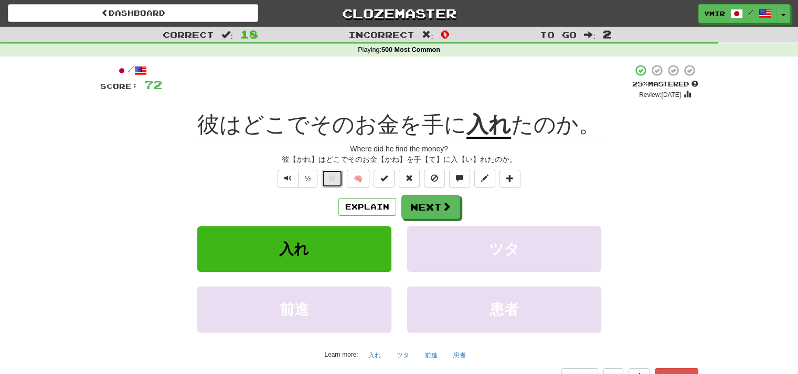
click at [335, 178] on span at bounding box center [331, 178] width 7 height 7
click at [426, 210] on button "Next" at bounding box center [431, 208] width 59 height 24
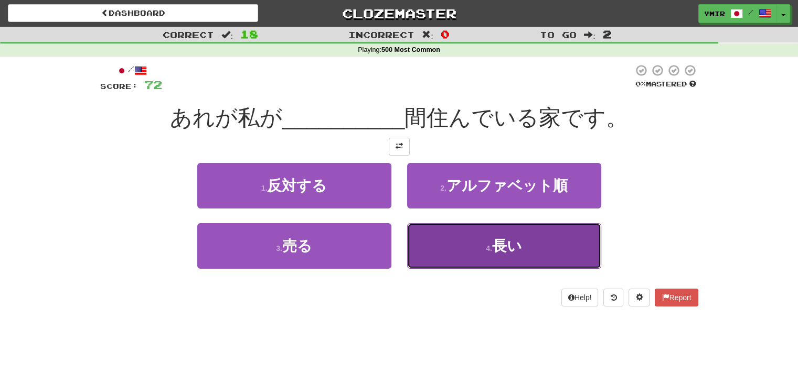
click at [428, 252] on button "4 . 長い" at bounding box center [504, 246] width 194 height 46
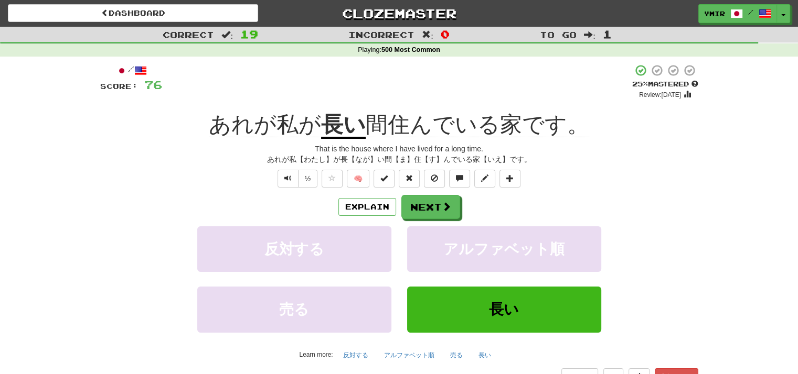
click at [462, 215] on div "Explain Next" at bounding box center [399, 207] width 598 height 24
click at [456, 213] on button "Next" at bounding box center [431, 208] width 59 height 24
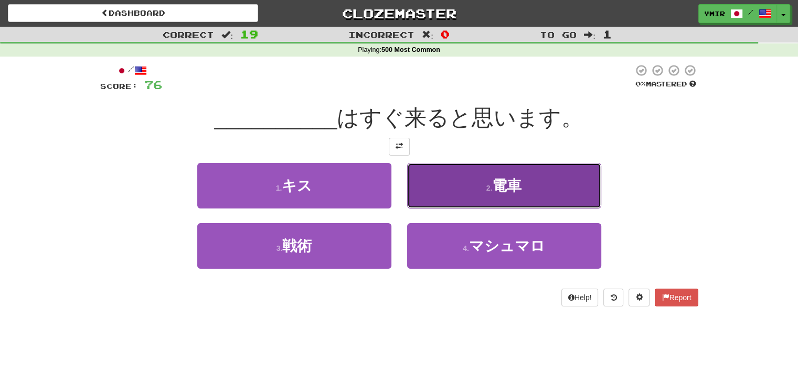
click at [471, 189] on button "2 . 電車" at bounding box center [504, 186] width 194 height 46
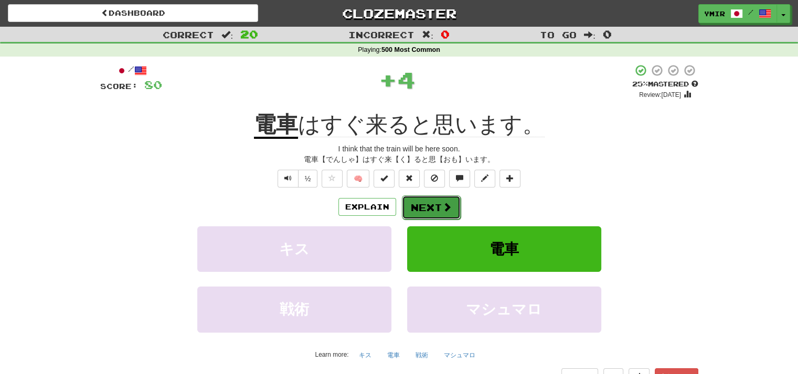
click at [455, 206] on button "Next" at bounding box center [431, 208] width 59 height 24
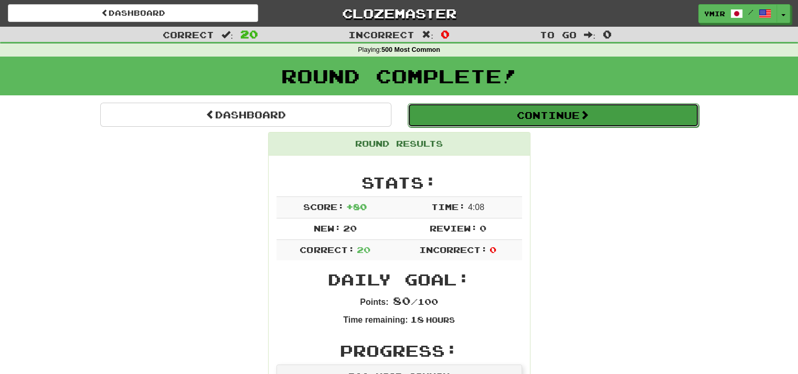
click at [499, 125] on button "Continue" at bounding box center [552, 115] width 291 height 24
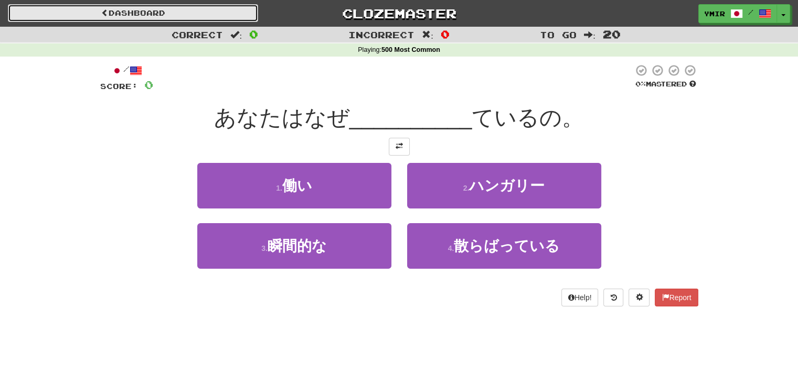
click at [135, 16] on link "Dashboard" at bounding box center [133, 13] width 250 height 18
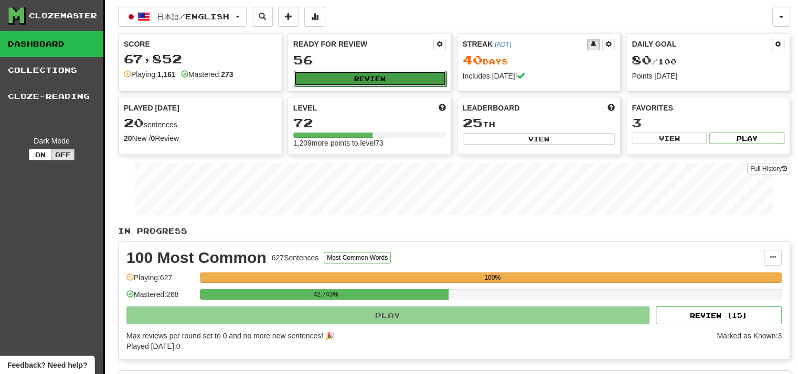
click at [333, 77] on button "Review" at bounding box center [370, 79] width 153 height 16
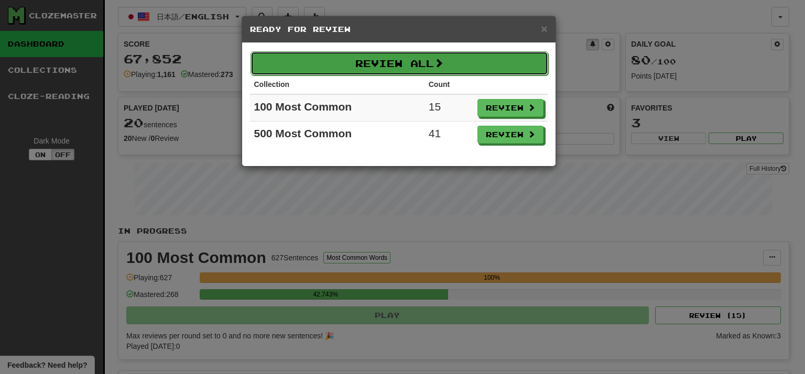
click at [451, 70] on button "Review All" at bounding box center [400, 63] width 298 height 24
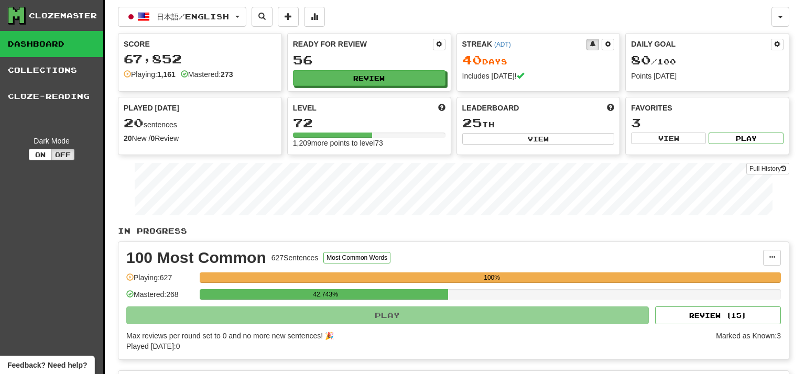
select select "**"
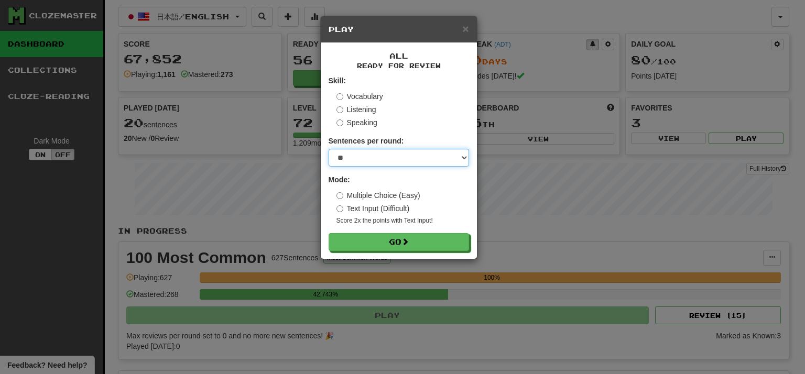
click at [374, 164] on select "* ** ** ** ** ** *** ********" at bounding box center [399, 158] width 141 height 18
click at [329, 150] on select "* ** ** ** ** ** *** ********" at bounding box center [399, 158] width 141 height 18
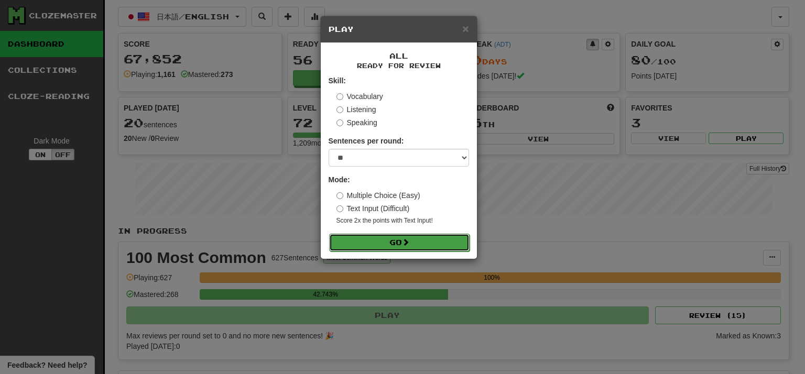
click at [375, 252] on button "Go" at bounding box center [399, 243] width 141 height 18
